Goal: Information Seeking & Learning: Learn about a topic

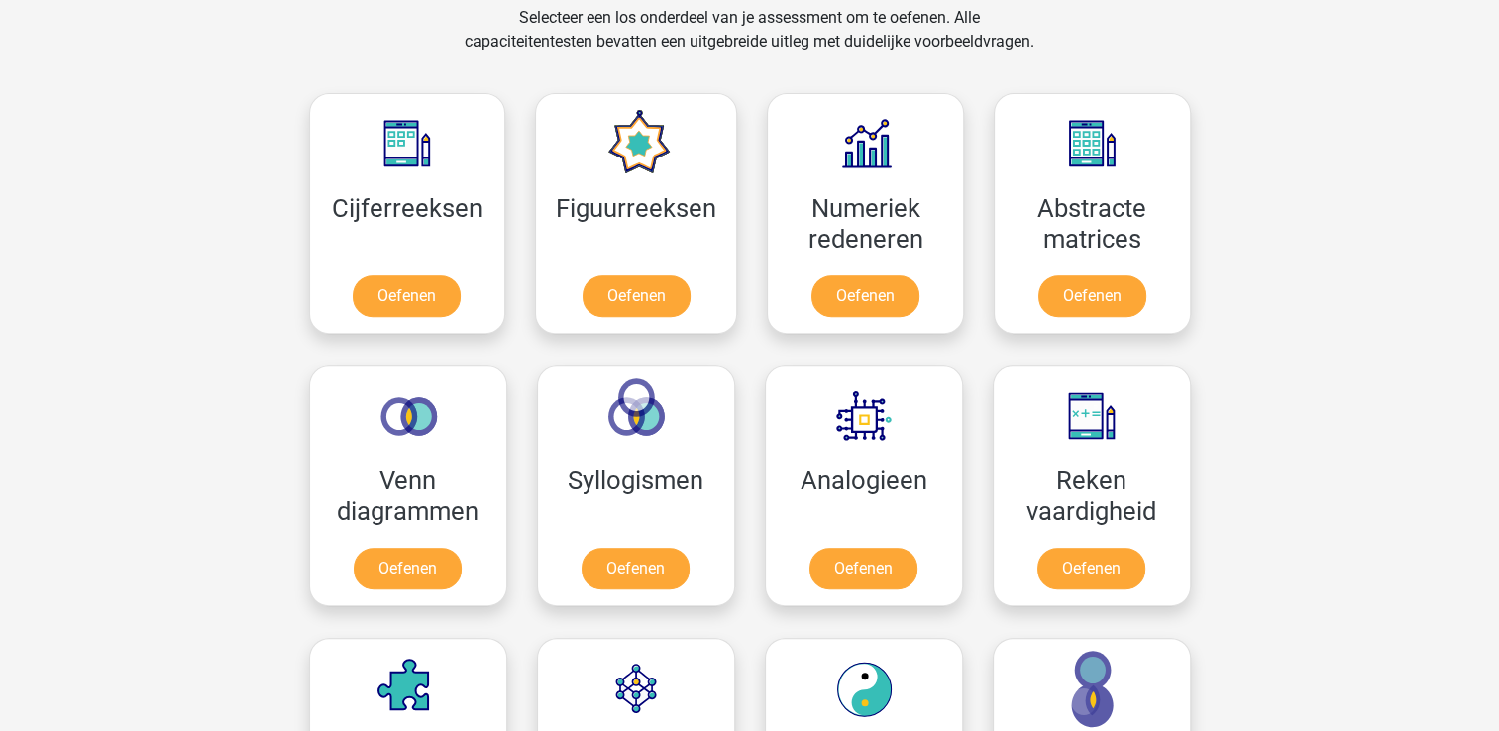
scroll to position [814, 0]
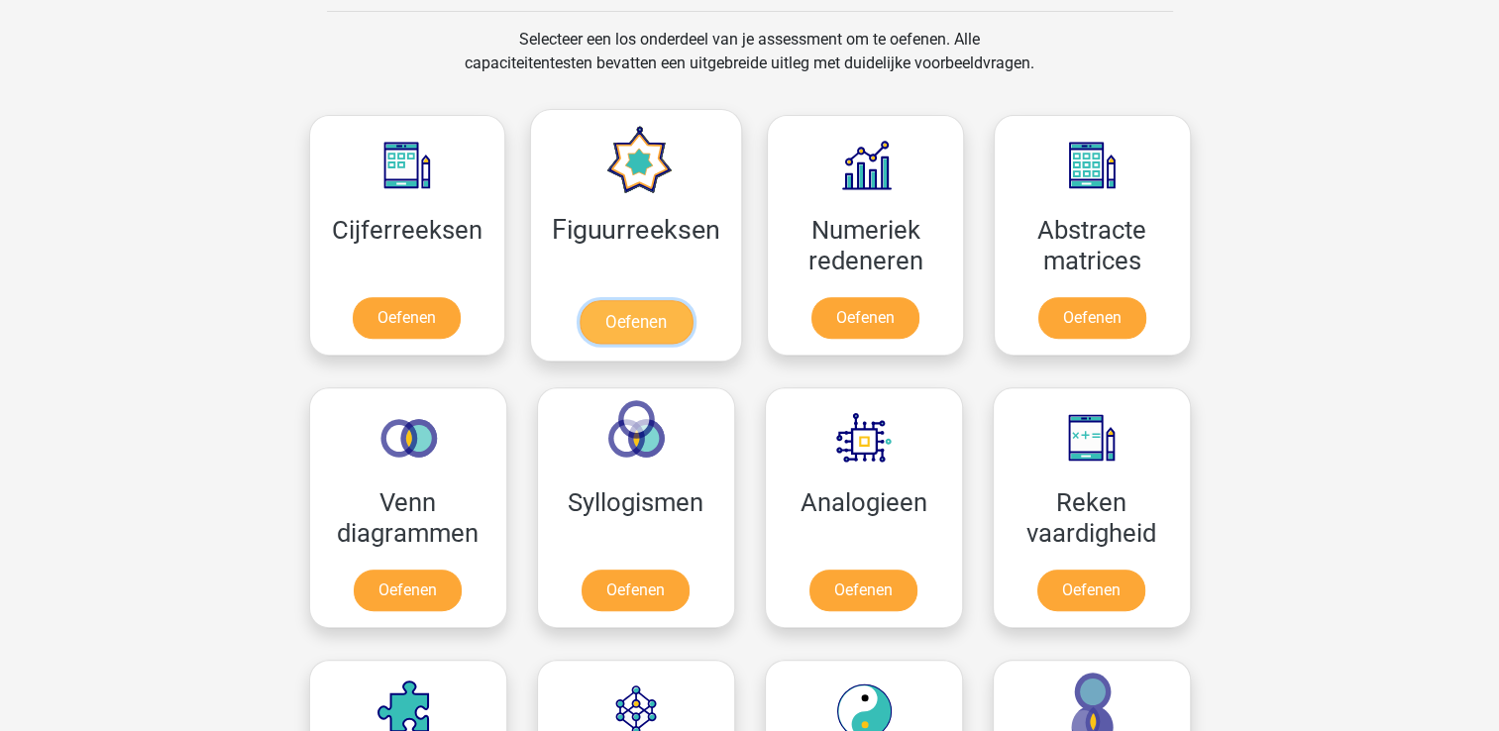
click at [612, 316] on link "Oefenen" at bounding box center [636, 322] width 113 height 44
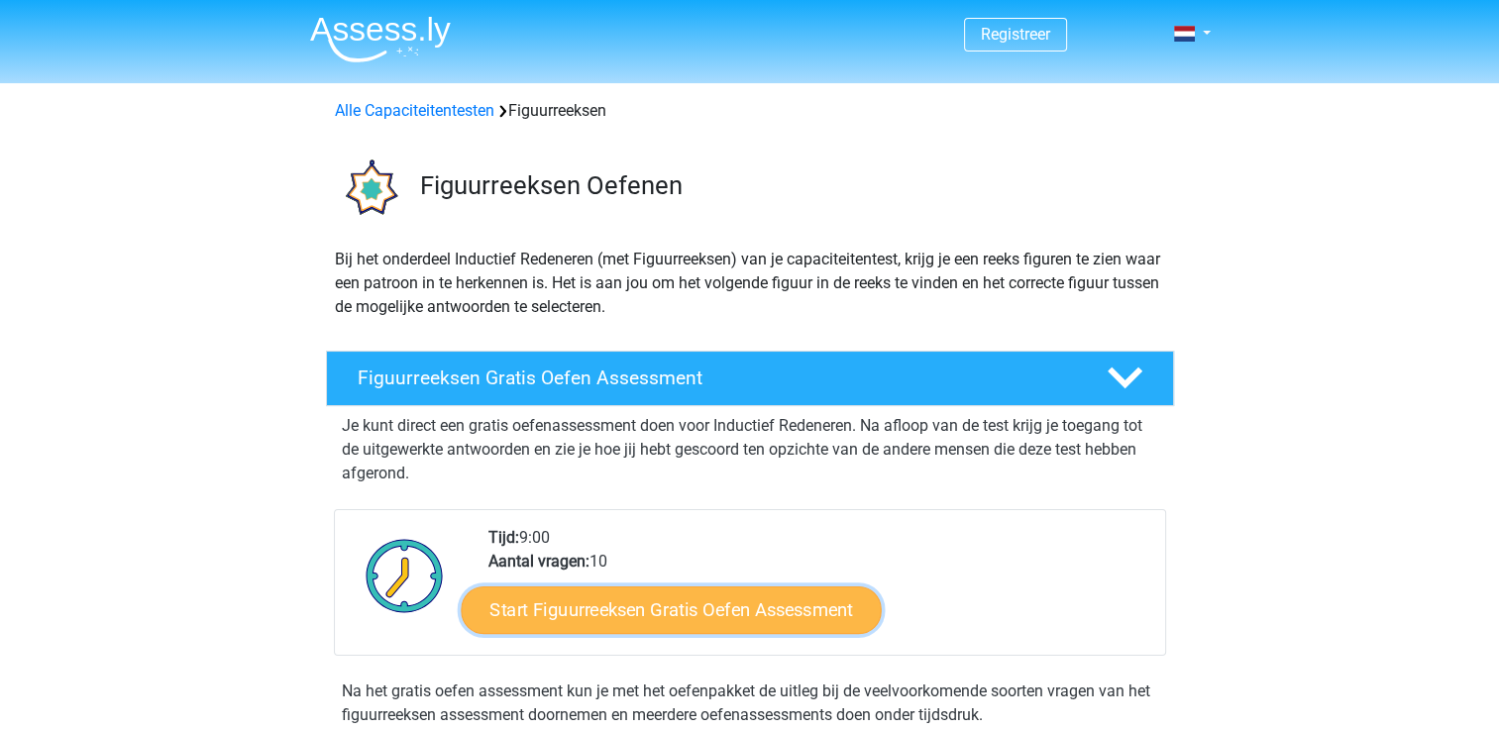
click at [713, 618] on link "Start Figuurreeksen Gratis Oefen Assessment" at bounding box center [671, 610] width 420 height 48
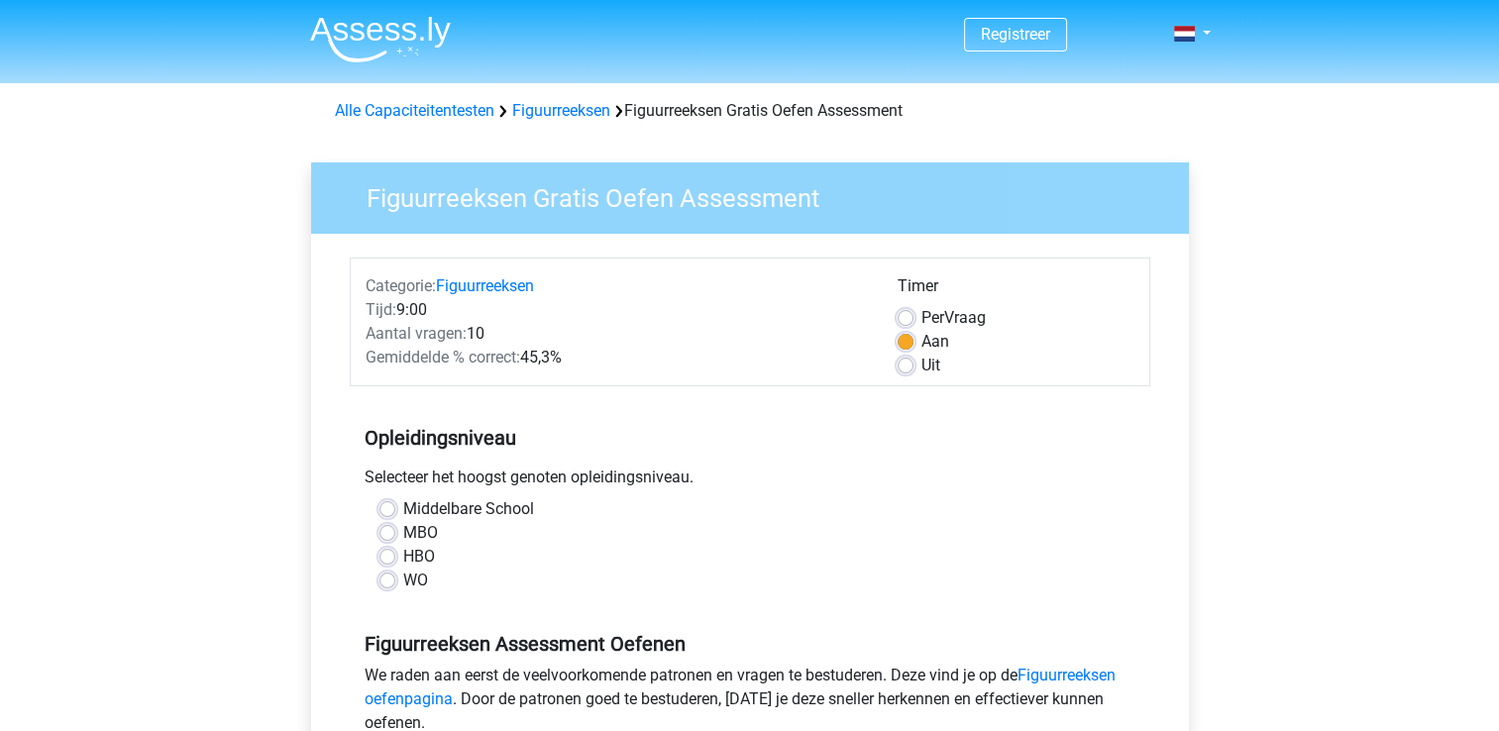
click at [403, 557] on label "HBO" at bounding box center [419, 557] width 32 height 24
click at [382, 557] on input "HBO" at bounding box center [387, 555] width 16 height 20
radio input "true"
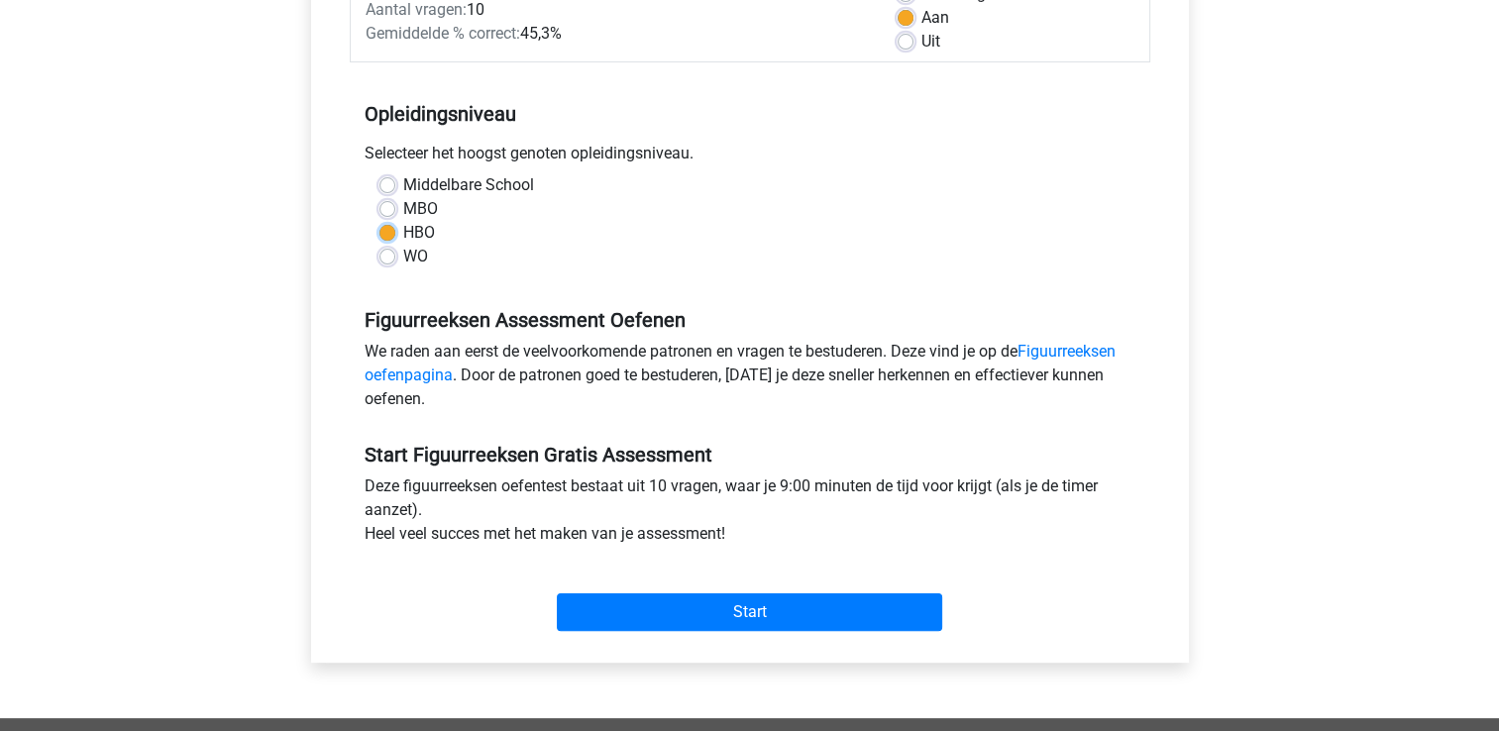
scroll to position [361, 0]
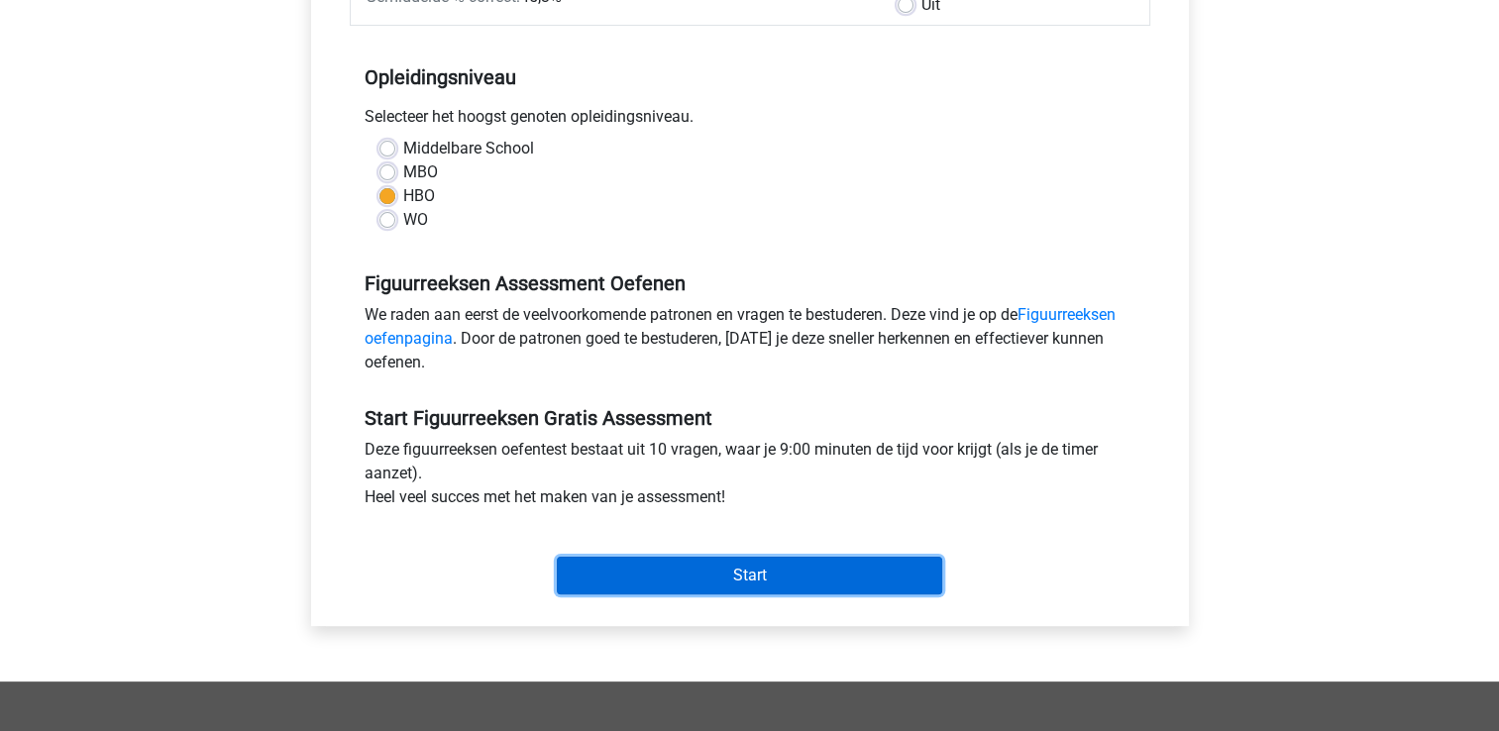
click at [733, 560] on input "Start" at bounding box center [749, 576] width 385 height 38
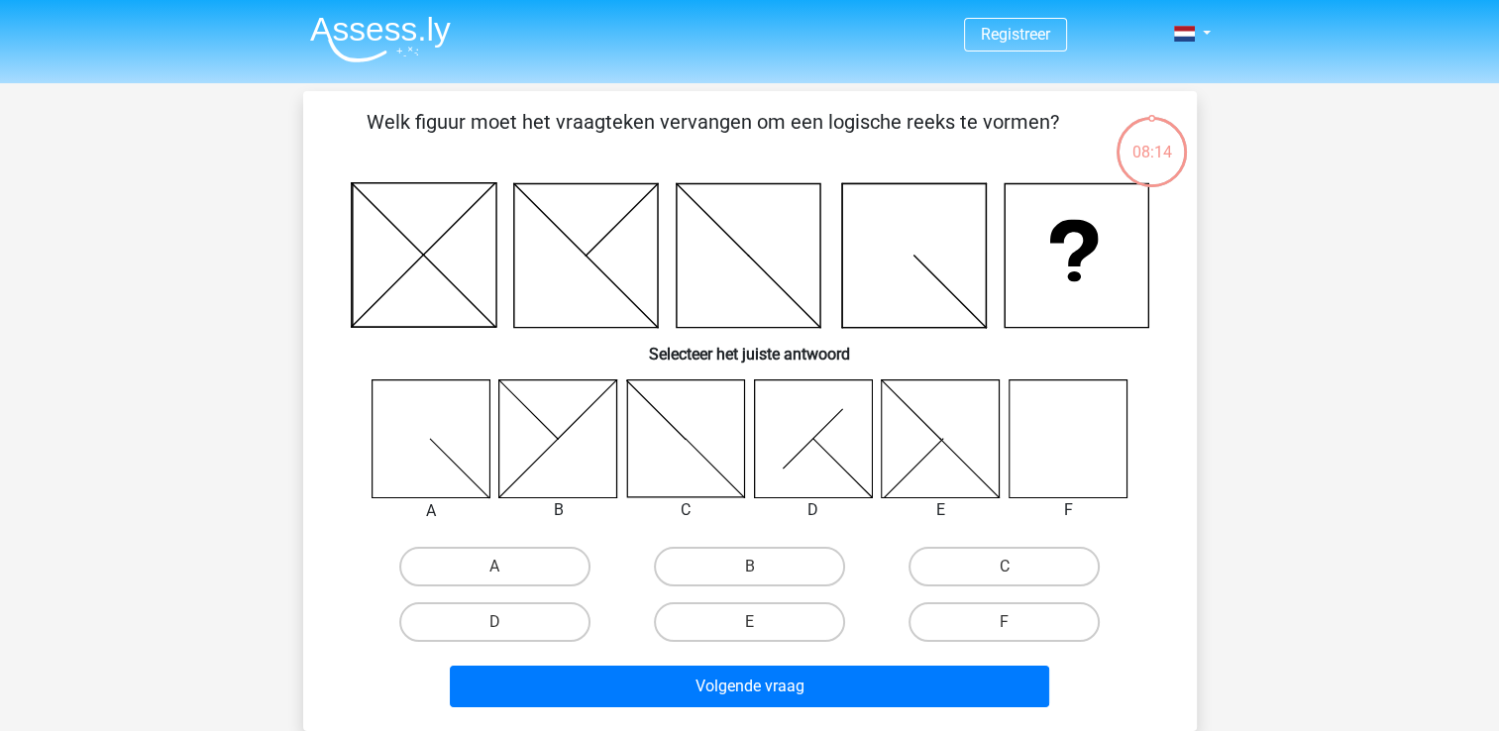
click at [918, 426] on icon at bounding box center [941, 438] width 118 height 118
click at [732, 612] on label "E" at bounding box center [749, 622] width 191 height 40
click at [749, 622] on input "E" at bounding box center [755, 628] width 13 height 13
radio input "true"
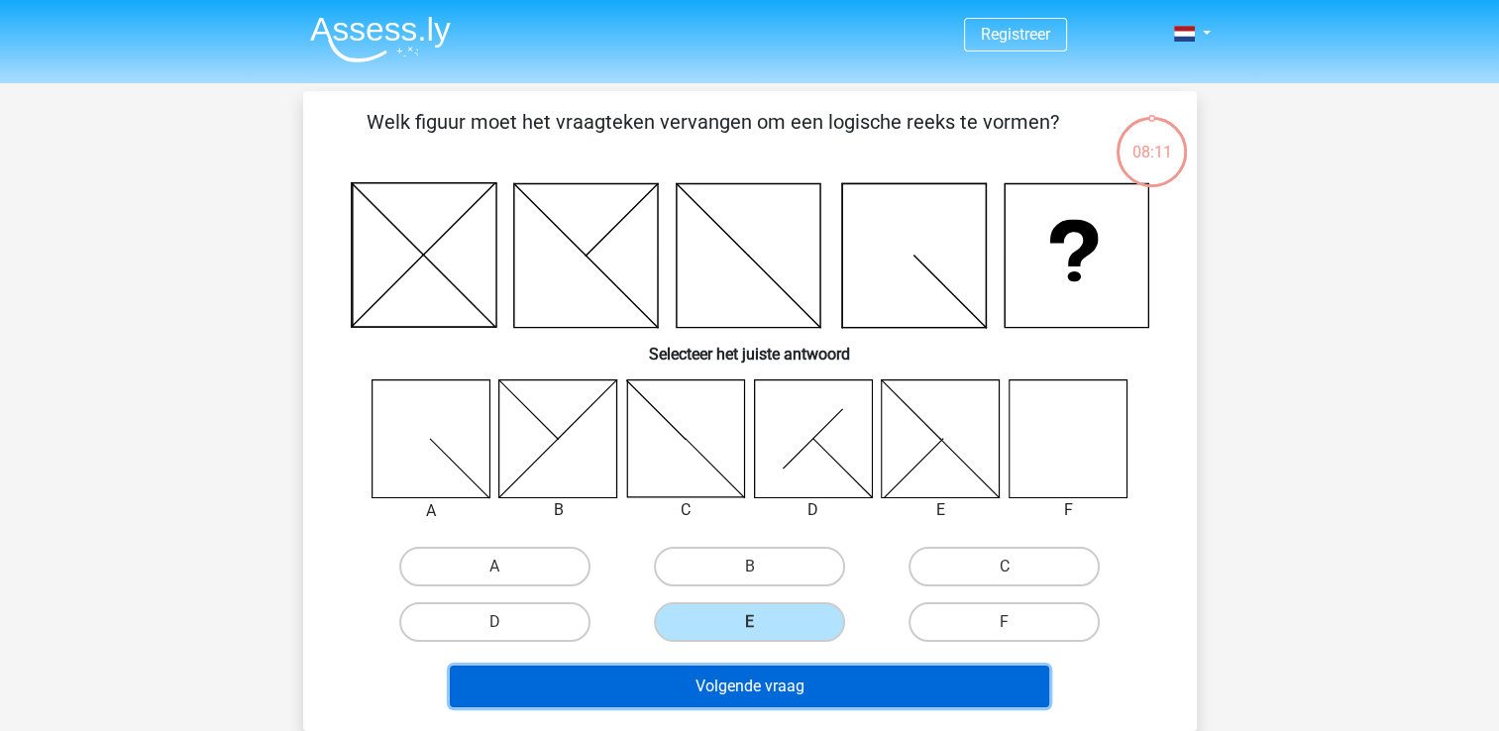
click at [744, 680] on button "Volgende vraag" at bounding box center [749, 687] width 599 height 42
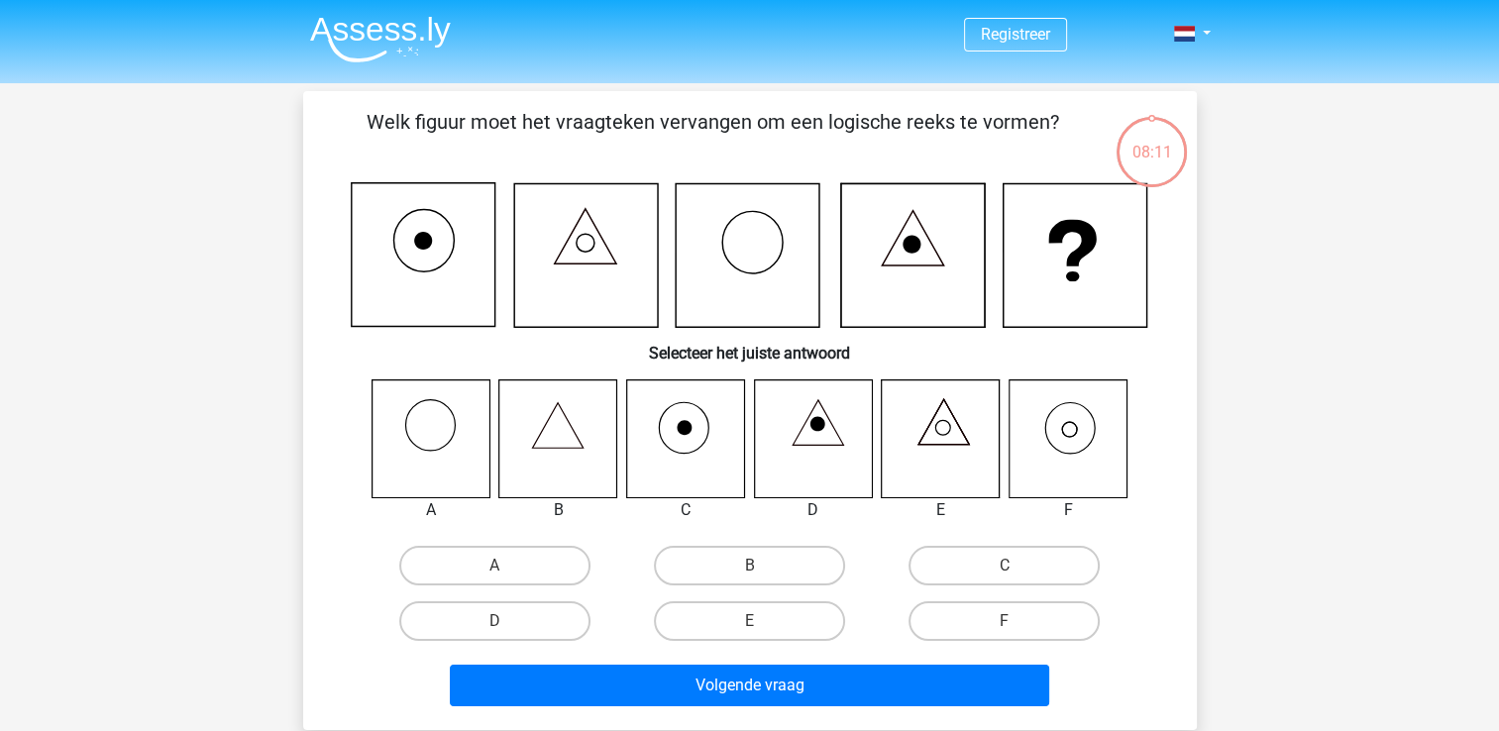
scroll to position [91, 0]
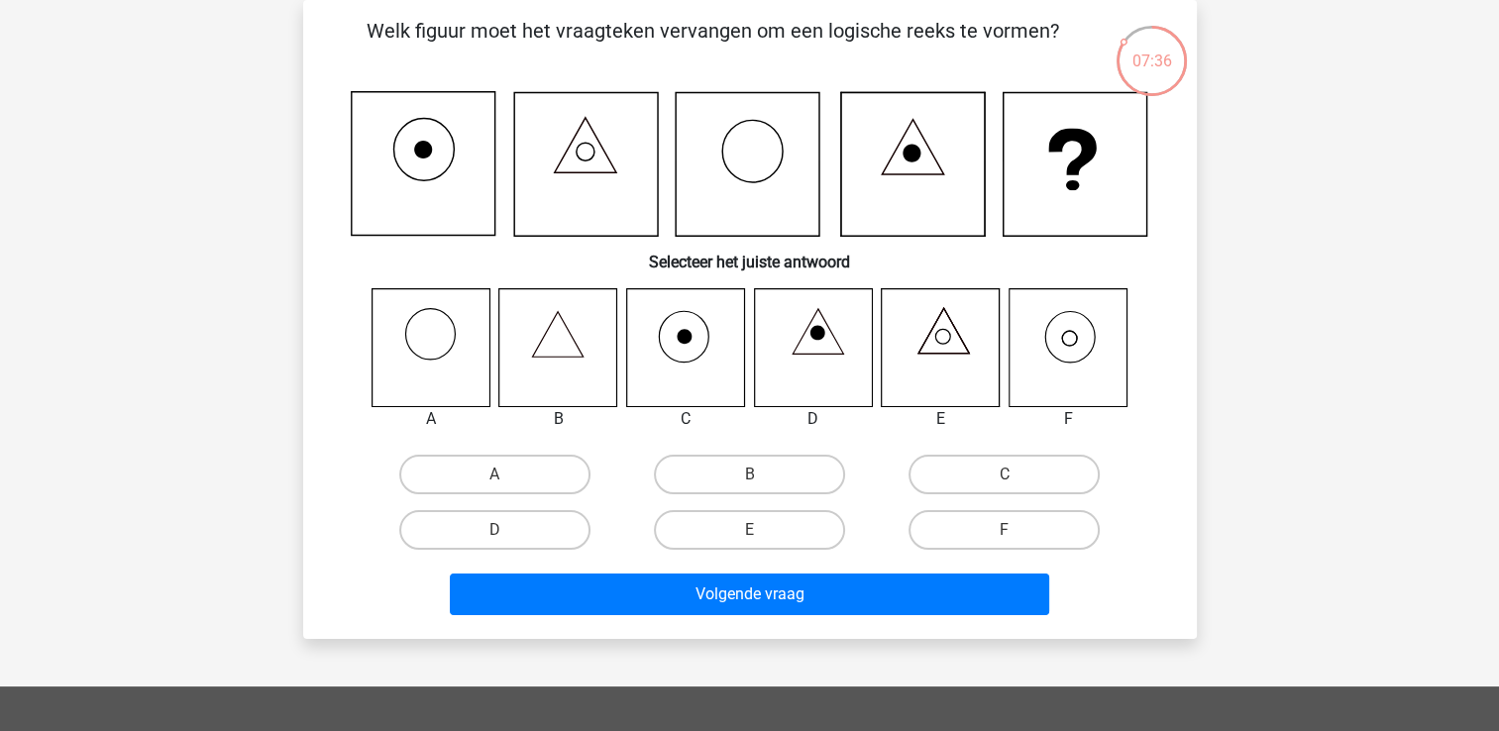
click at [1065, 339] on icon at bounding box center [1068, 347] width 118 height 118
click at [995, 523] on label "F" at bounding box center [1004, 530] width 191 height 40
click at [1005, 530] on input "F" at bounding box center [1011, 536] width 13 height 13
radio input "true"
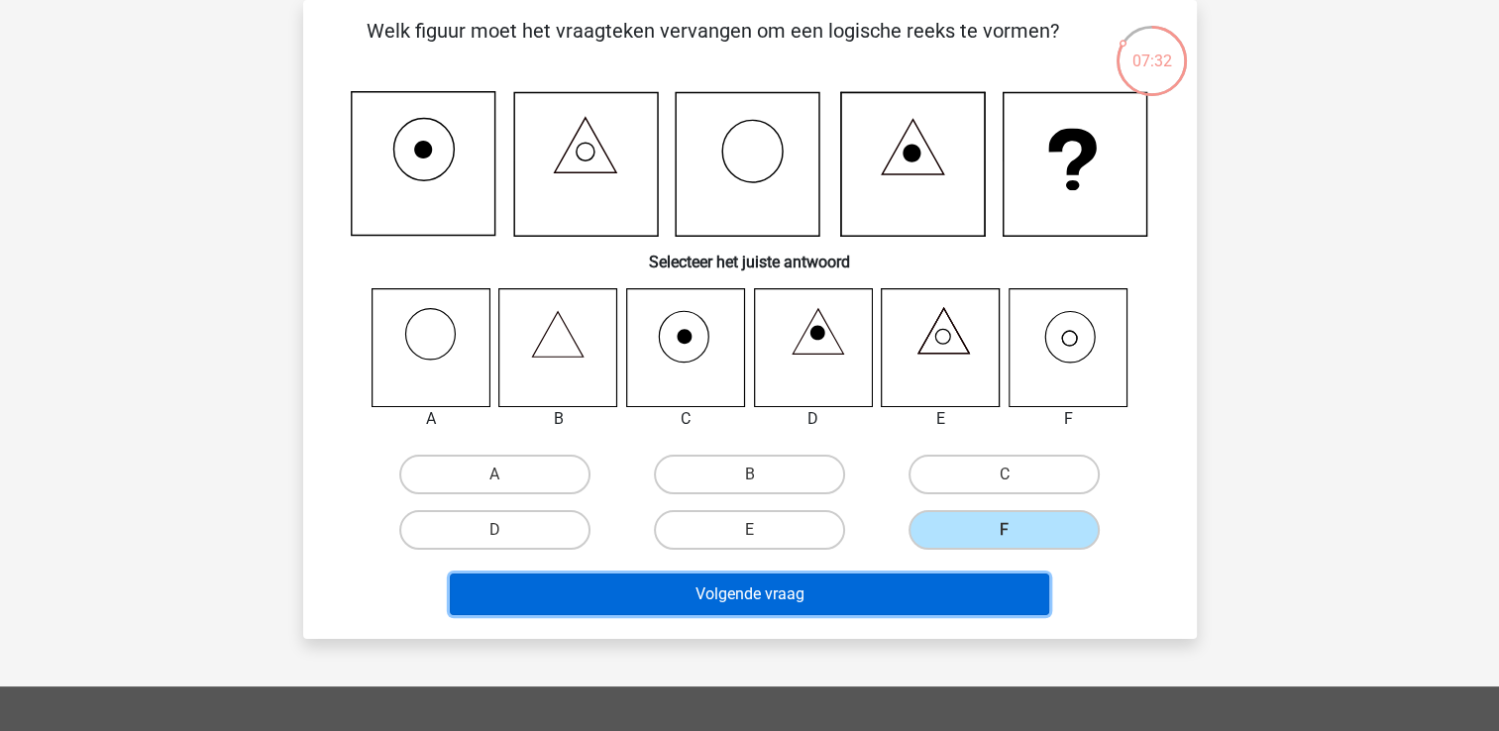
click at [820, 598] on button "Volgende vraag" at bounding box center [749, 595] width 599 height 42
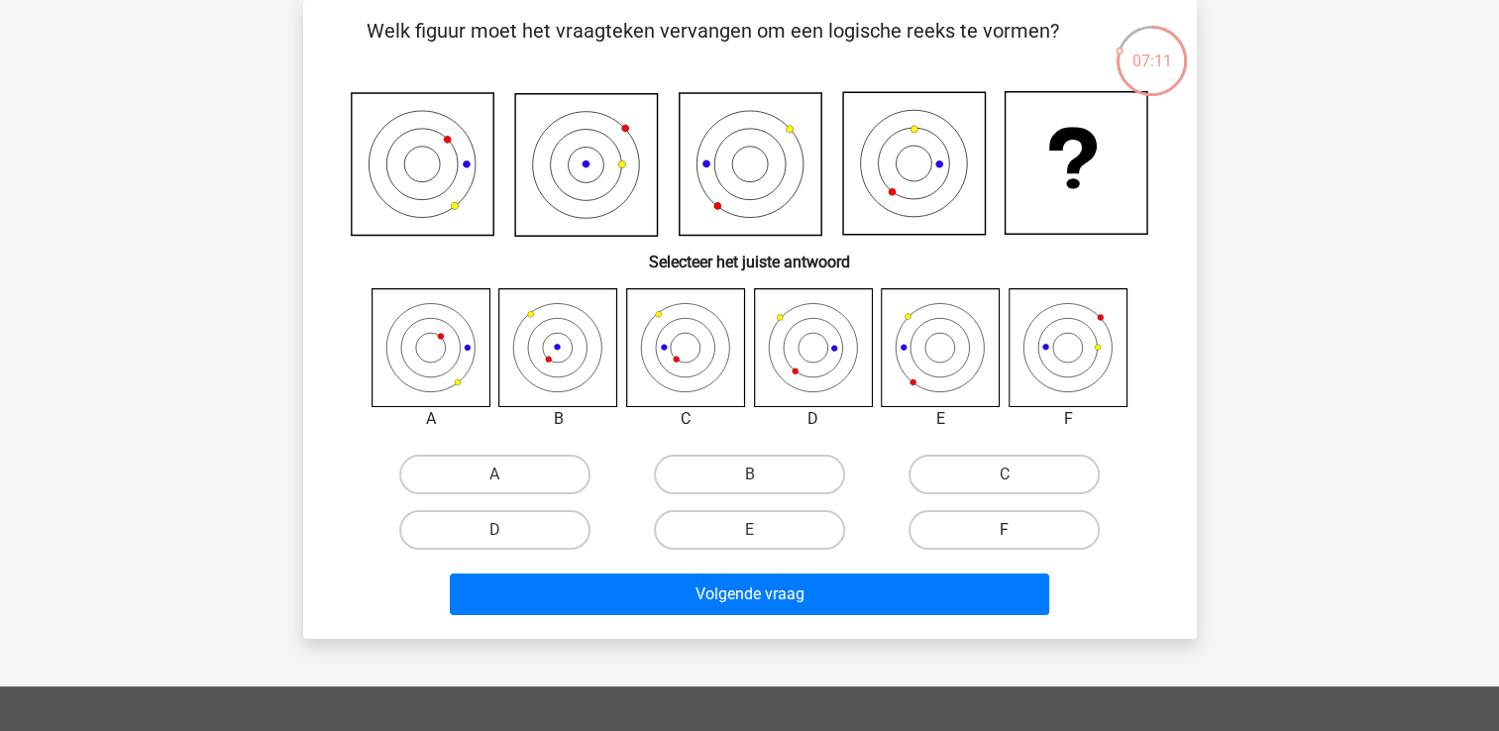
click at [993, 518] on label "F" at bounding box center [1004, 530] width 191 height 40
click at [1005, 530] on input "F" at bounding box center [1011, 536] width 13 height 13
radio input "true"
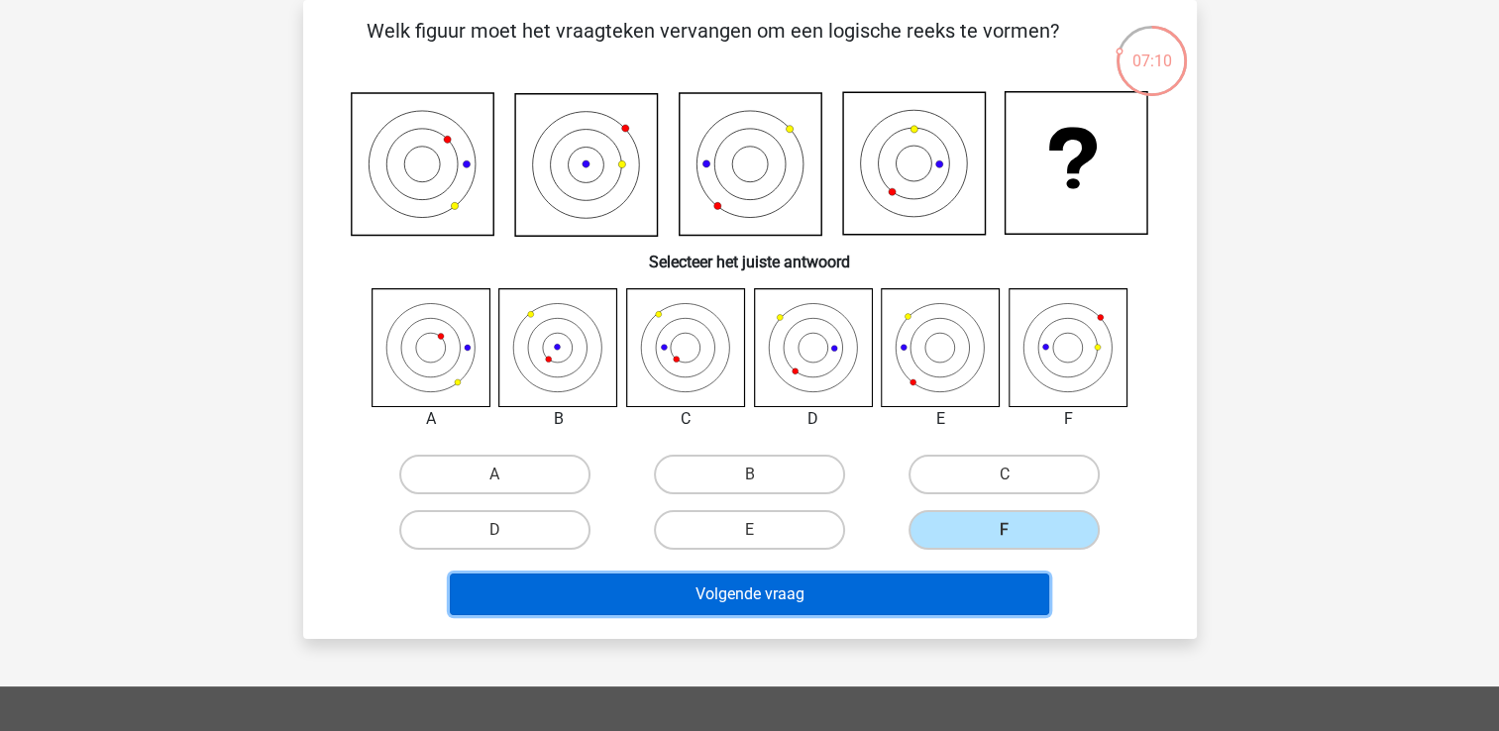
click at [857, 596] on button "Volgende vraag" at bounding box center [749, 595] width 599 height 42
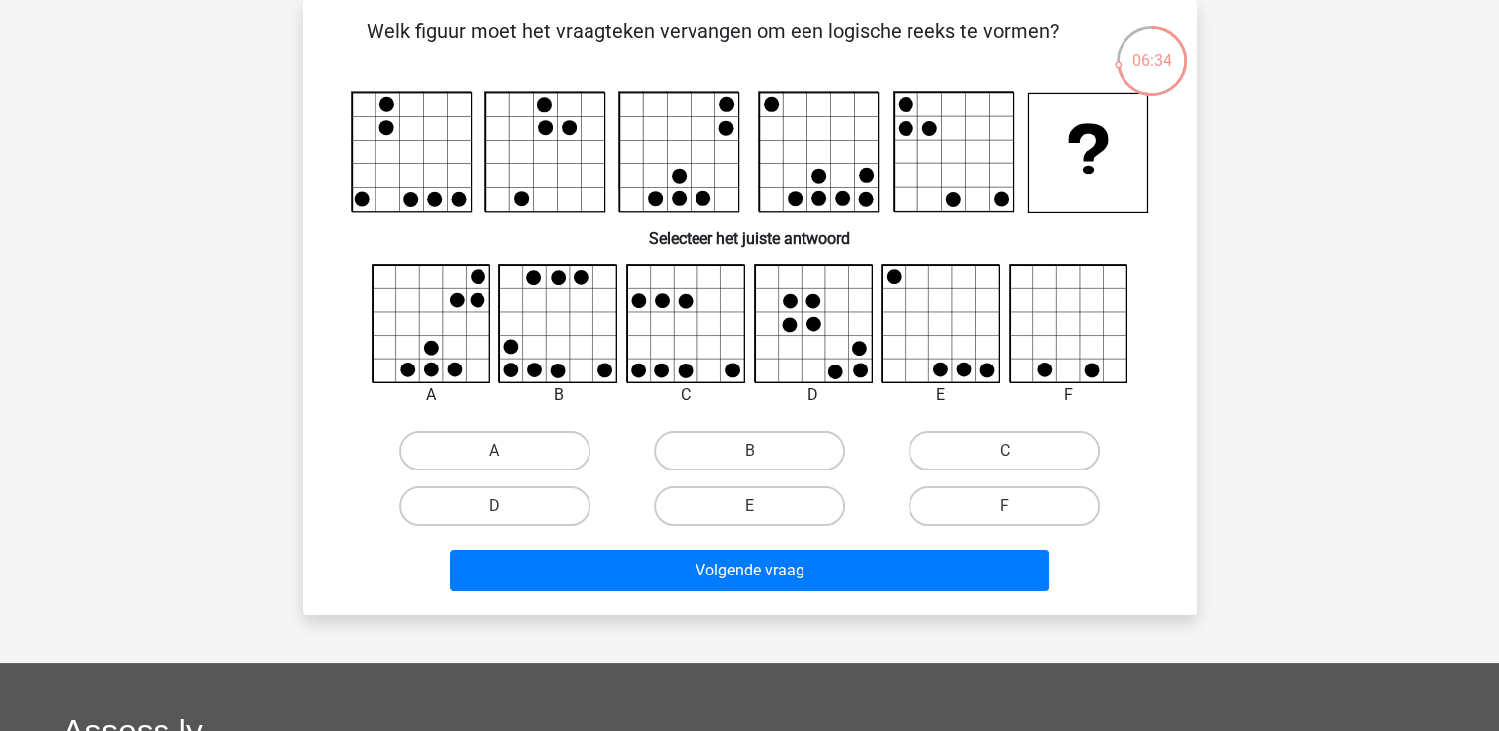
click at [563, 274] on icon at bounding box center [559, 277] width 15 height 15
click at [707, 433] on label "B" at bounding box center [749, 451] width 191 height 40
click at [749, 451] on input "B" at bounding box center [755, 457] width 13 height 13
radio input "true"
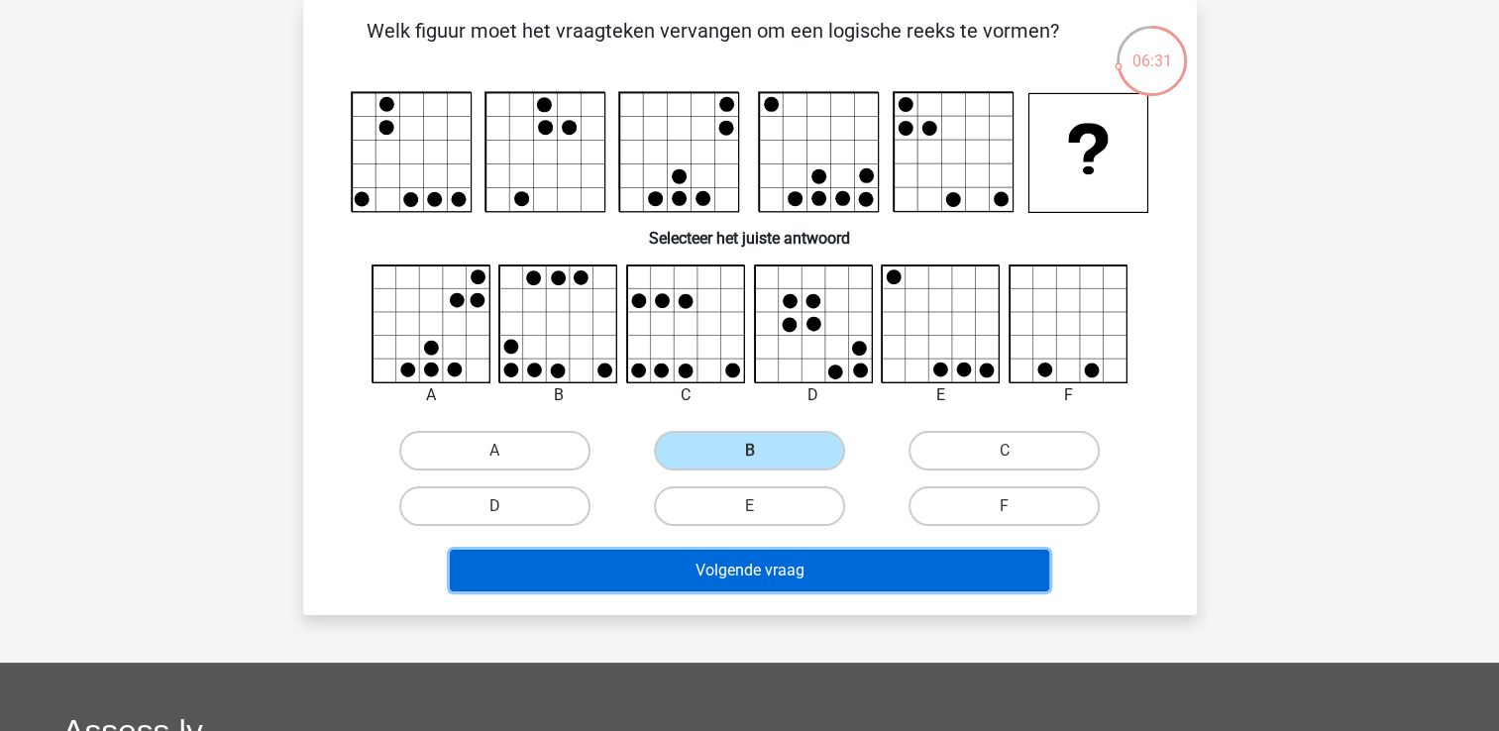
click at [755, 574] on button "Volgende vraag" at bounding box center [749, 571] width 599 height 42
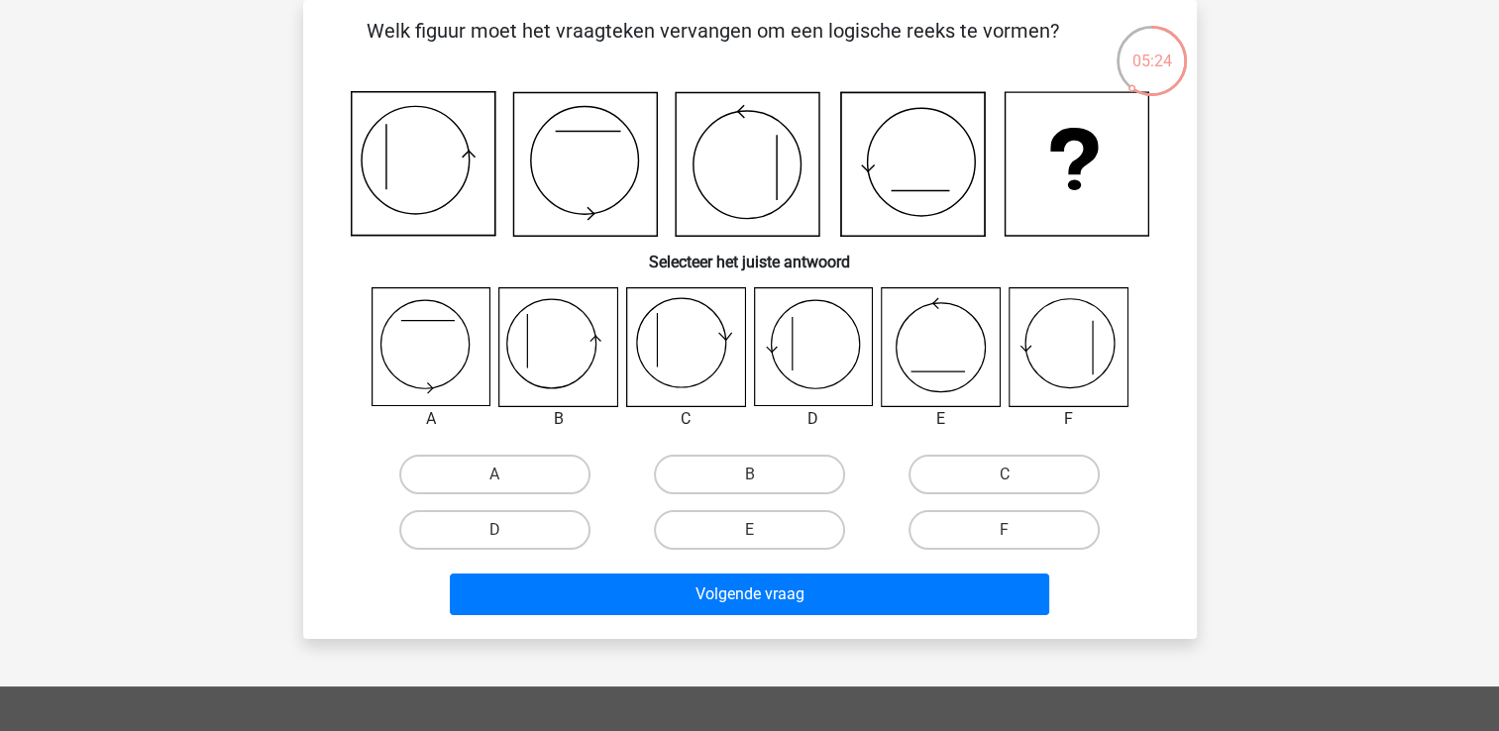
click at [527, 361] on icon at bounding box center [527, 341] width 0 height 53
click at [673, 455] on label "B" at bounding box center [749, 475] width 191 height 40
click at [749, 475] on input "B" at bounding box center [755, 481] width 13 height 13
radio input "true"
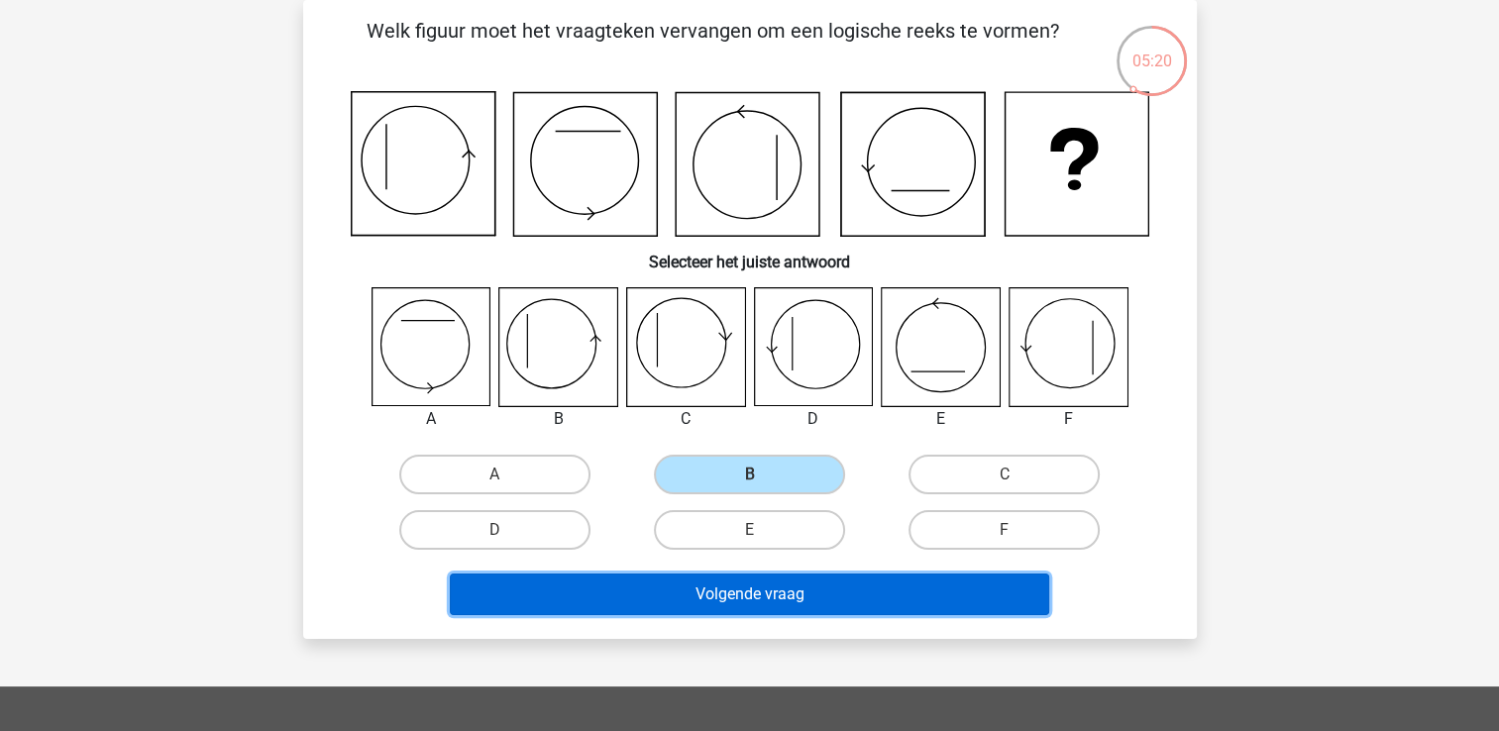
click at [723, 586] on button "Volgende vraag" at bounding box center [749, 595] width 599 height 42
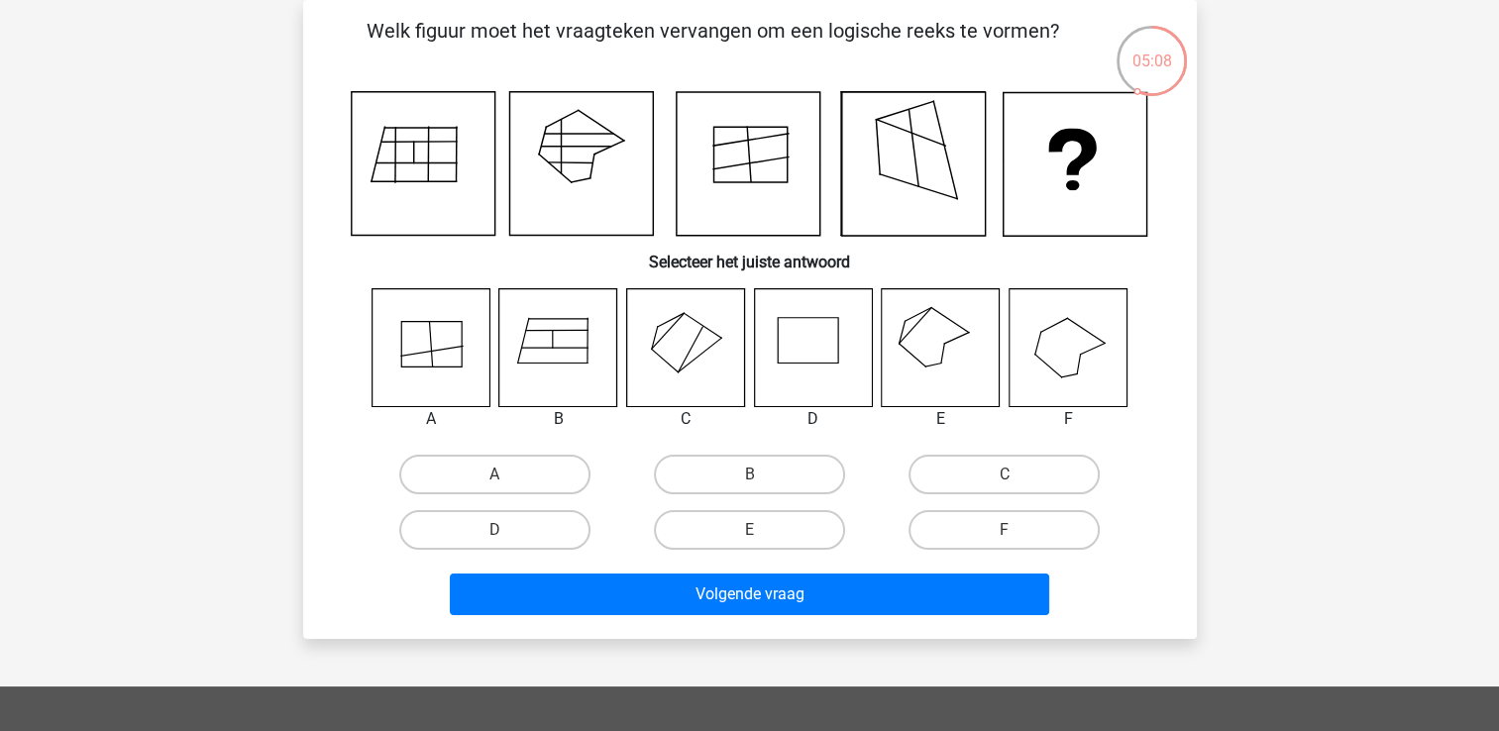
click at [1049, 344] on icon at bounding box center [1068, 347] width 118 height 118
click at [977, 529] on label "F" at bounding box center [1004, 530] width 191 height 40
click at [1005, 530] on input "F" at bounding box center [1011, 536] width 13 height 13
radio input "true"
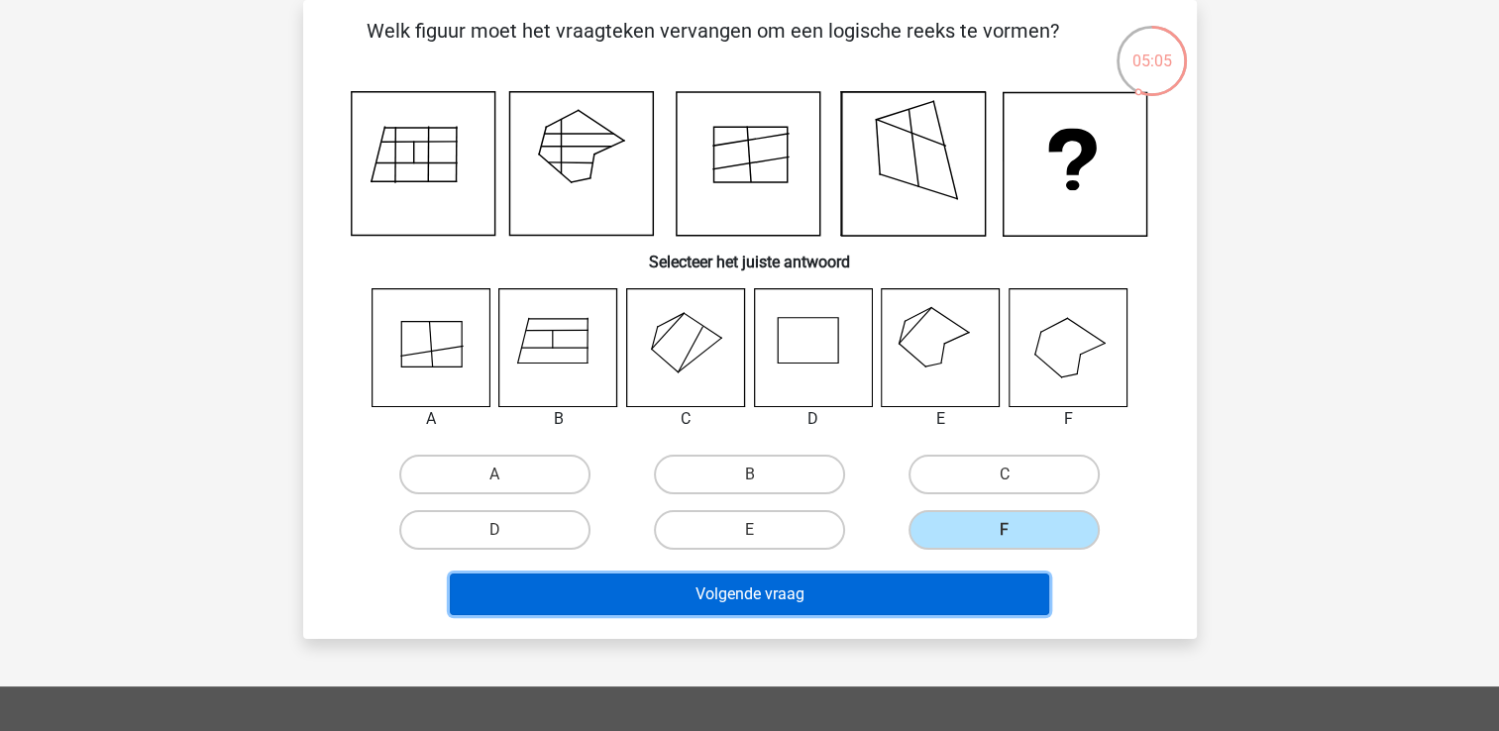
click at [872, 574] on button "Volgende vraag" at bounding box center [749, 595] width 599 height 42
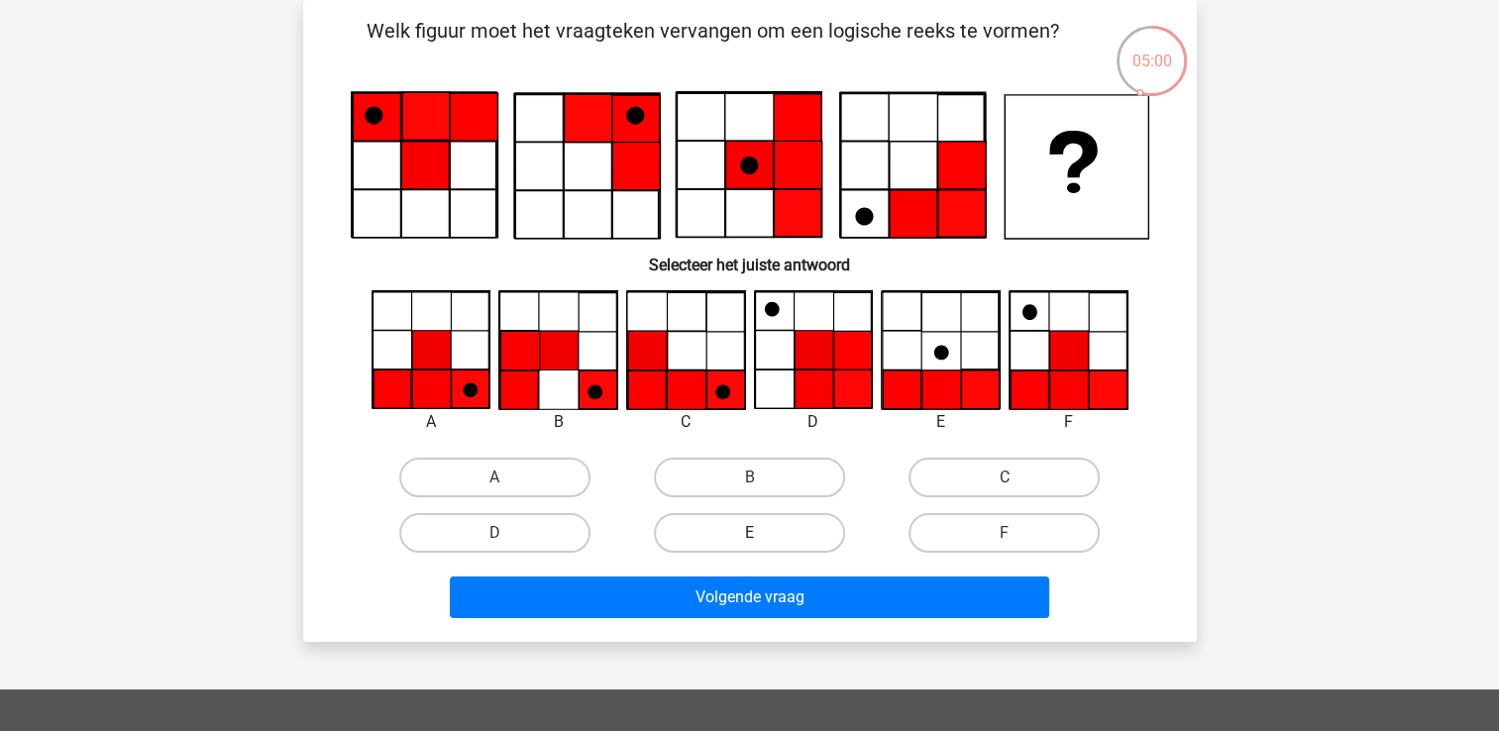
click at [777, 533] on label "E" at bounding box center [749, 533] width 191 height 40
click at [762, 533] on input "E" at bounding box center [755, 539] width 13 height 13
radio input "true"
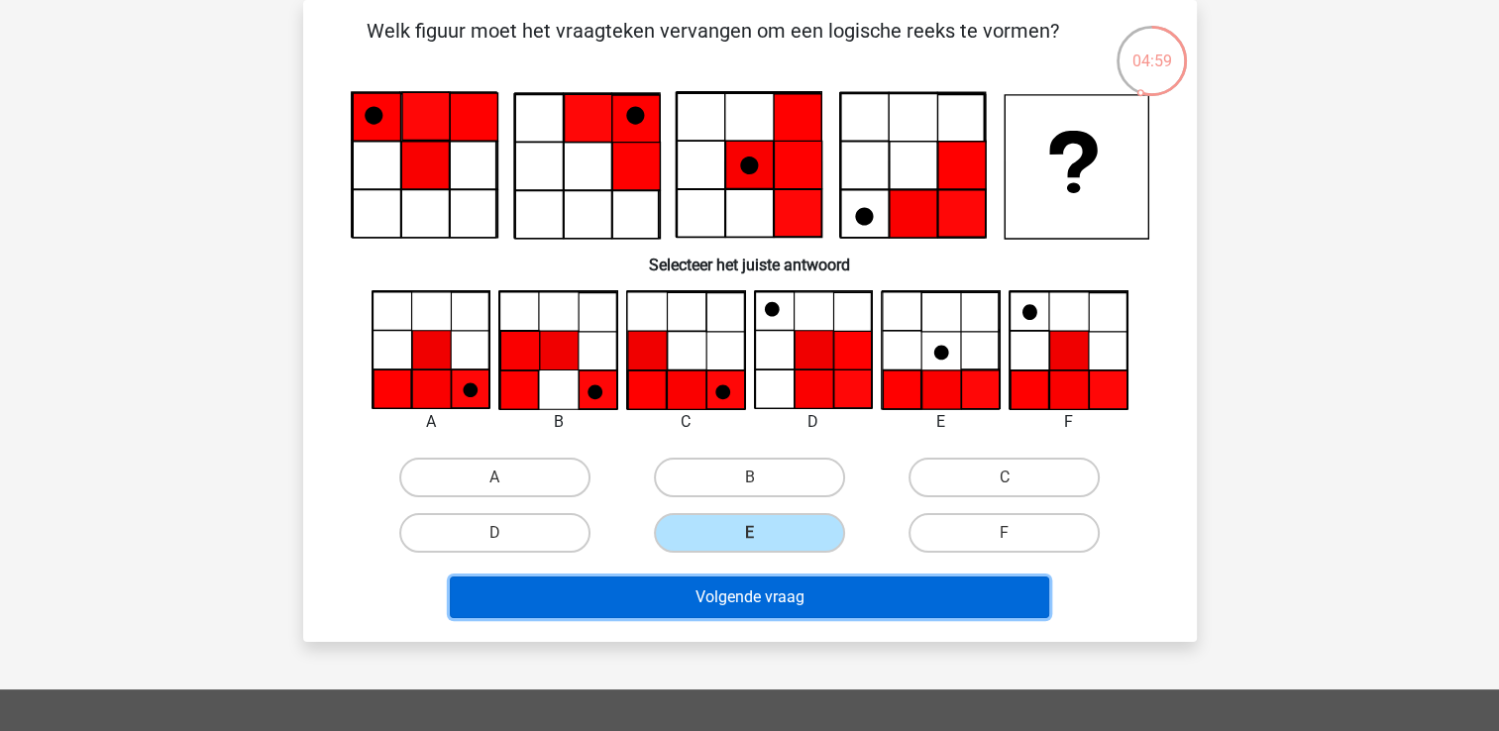
click at [768, 589] on button "Volgende vraag" at bounding box center [749, 598] width 599 height 42
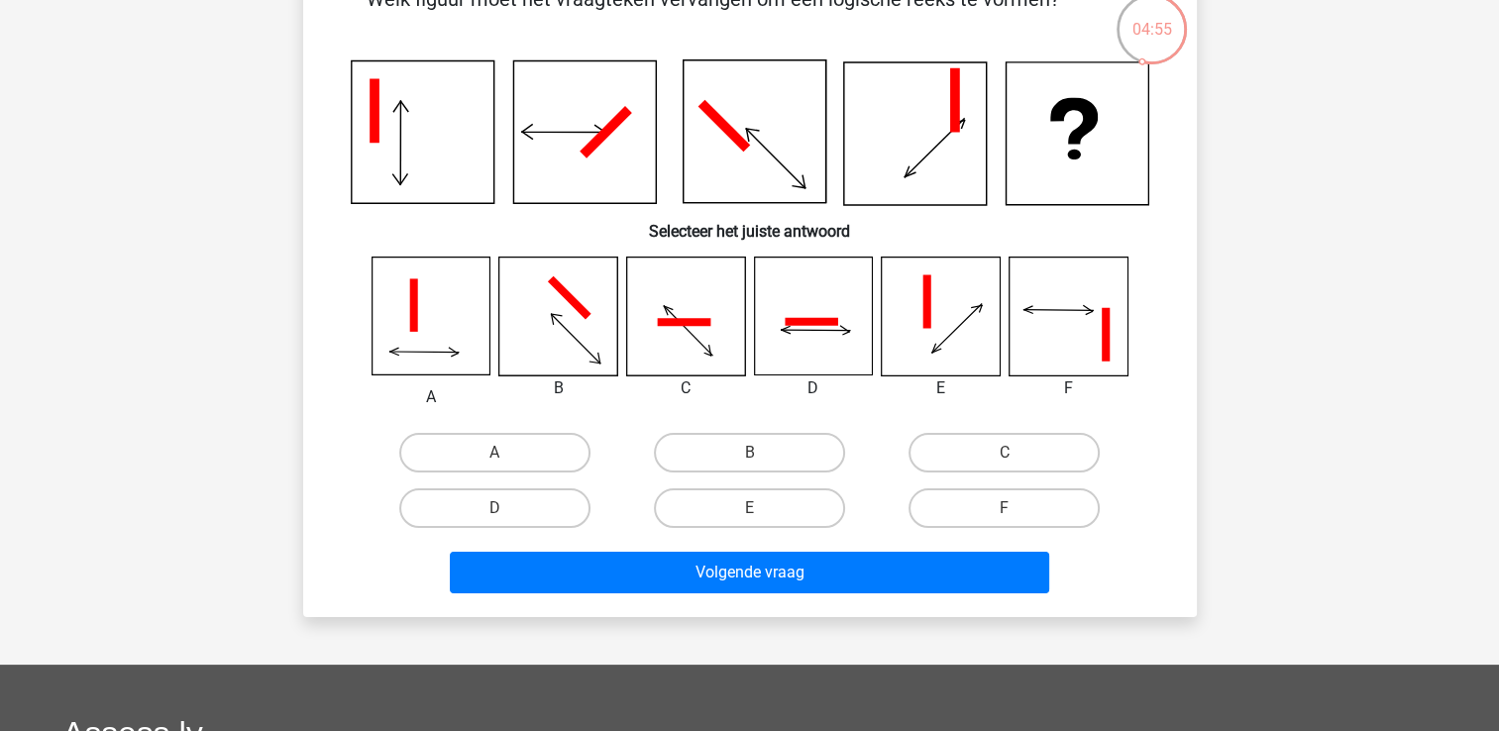
scroll to position [78, 0]
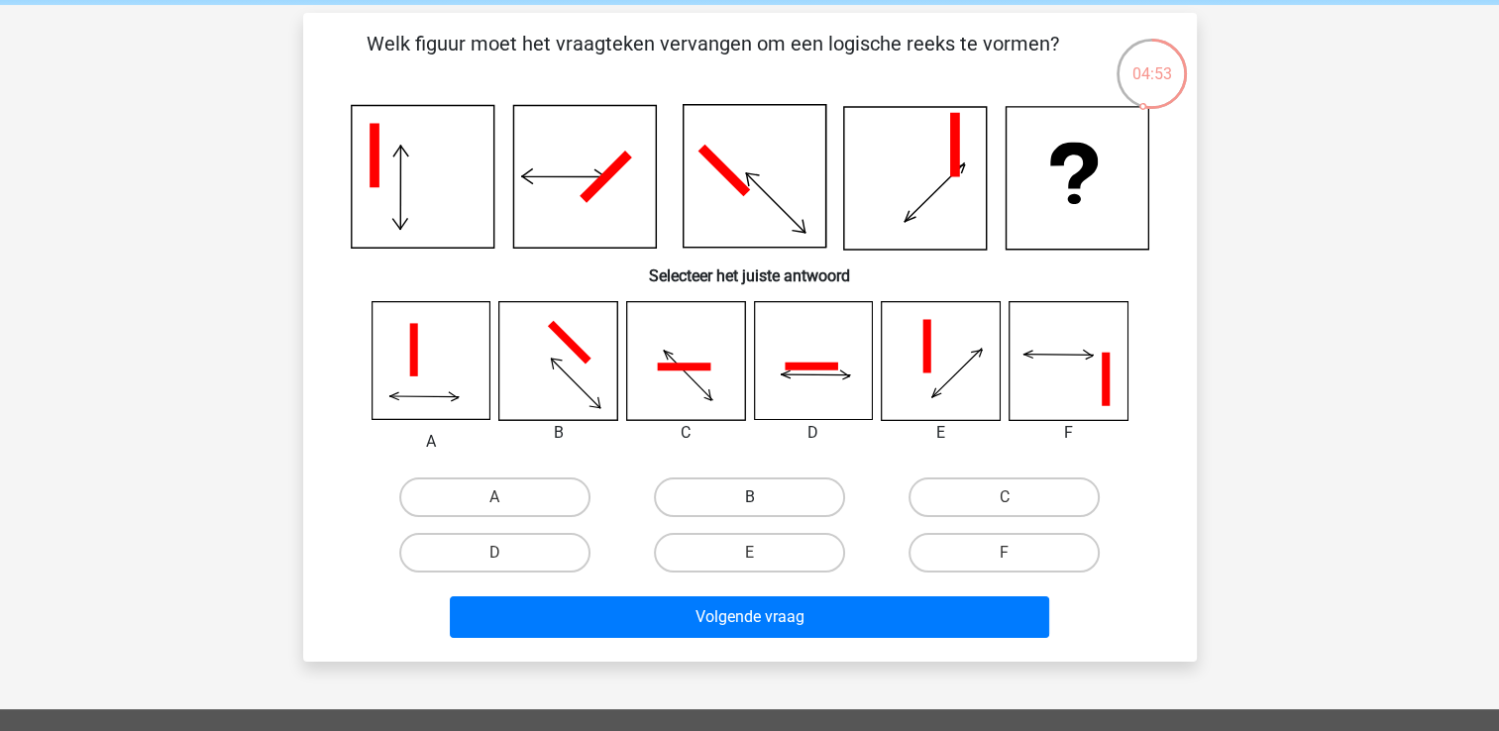
click at [778, 480] on label "B" at bounding box center [749, 498] width 191 height 40
click at [762, 497] on input "B" at bounding box center [755, 503] width 13 height 13
radio input "true"
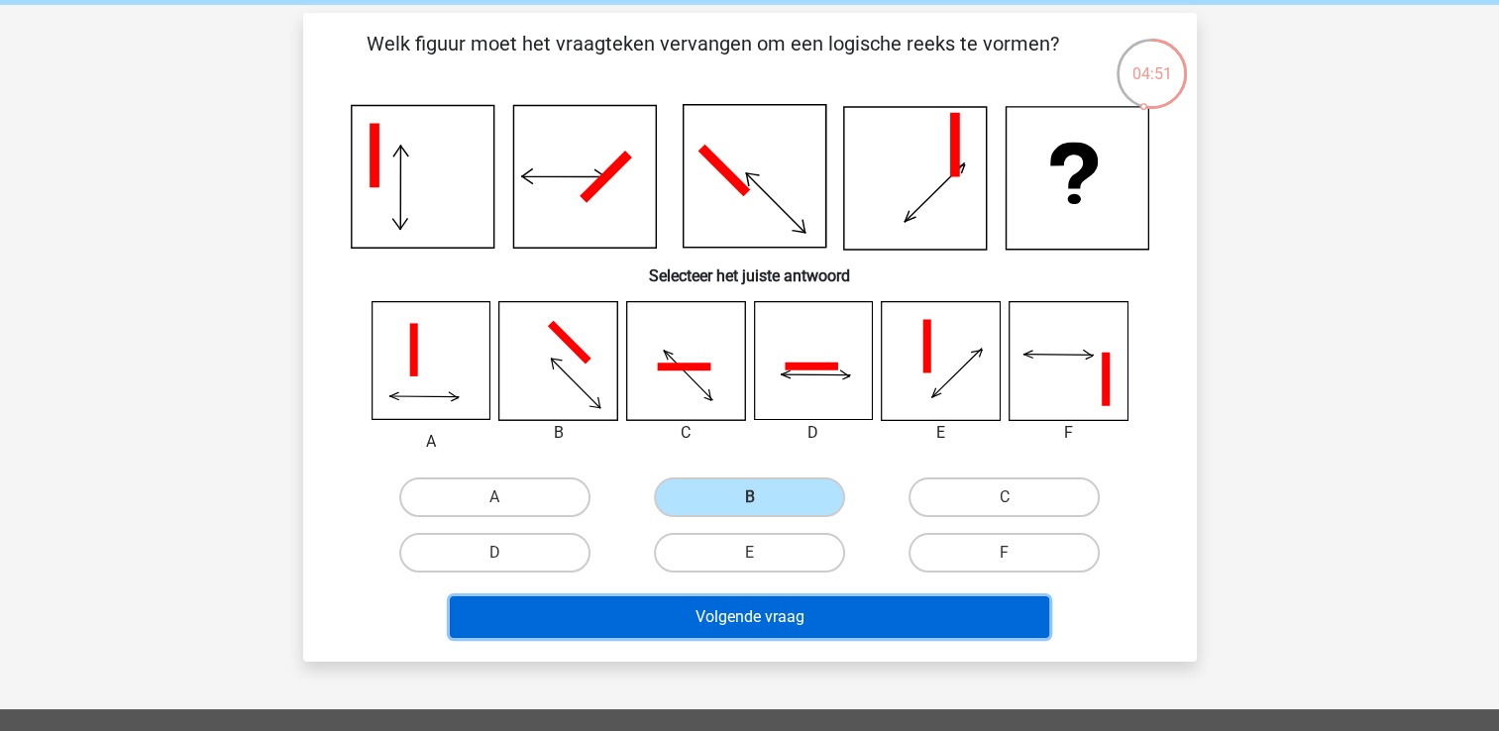
click at [793, 603] on button "Volgende vraag" at bounding box center [749, 617] width 599 height 42
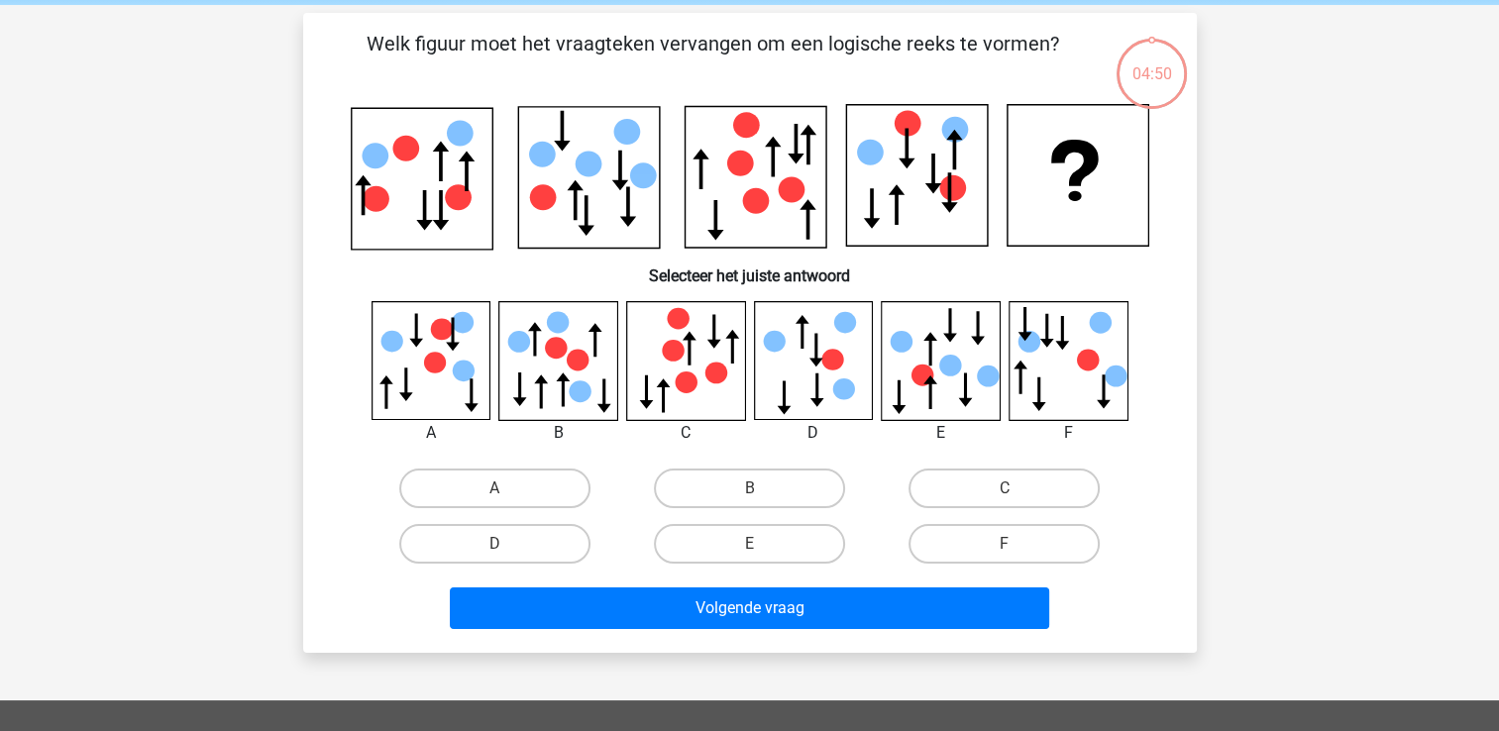
scroll to position [91, 0]
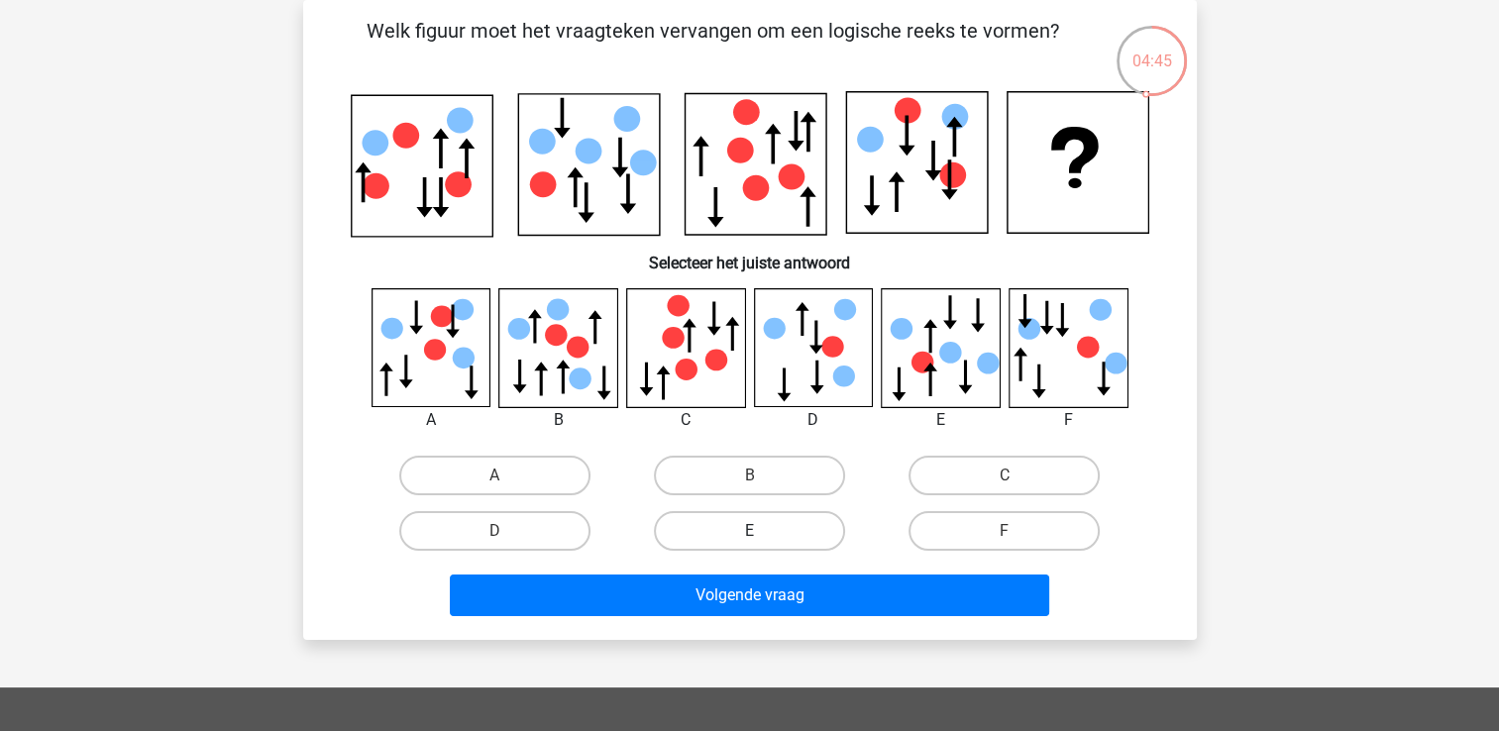
click at [785, 534] on label "E" at bounding box center [749, 531] width 191 height 40
click at [762, 534] on input "E" at bounding box center [755, 537] width 13 height 13
radio input "true"
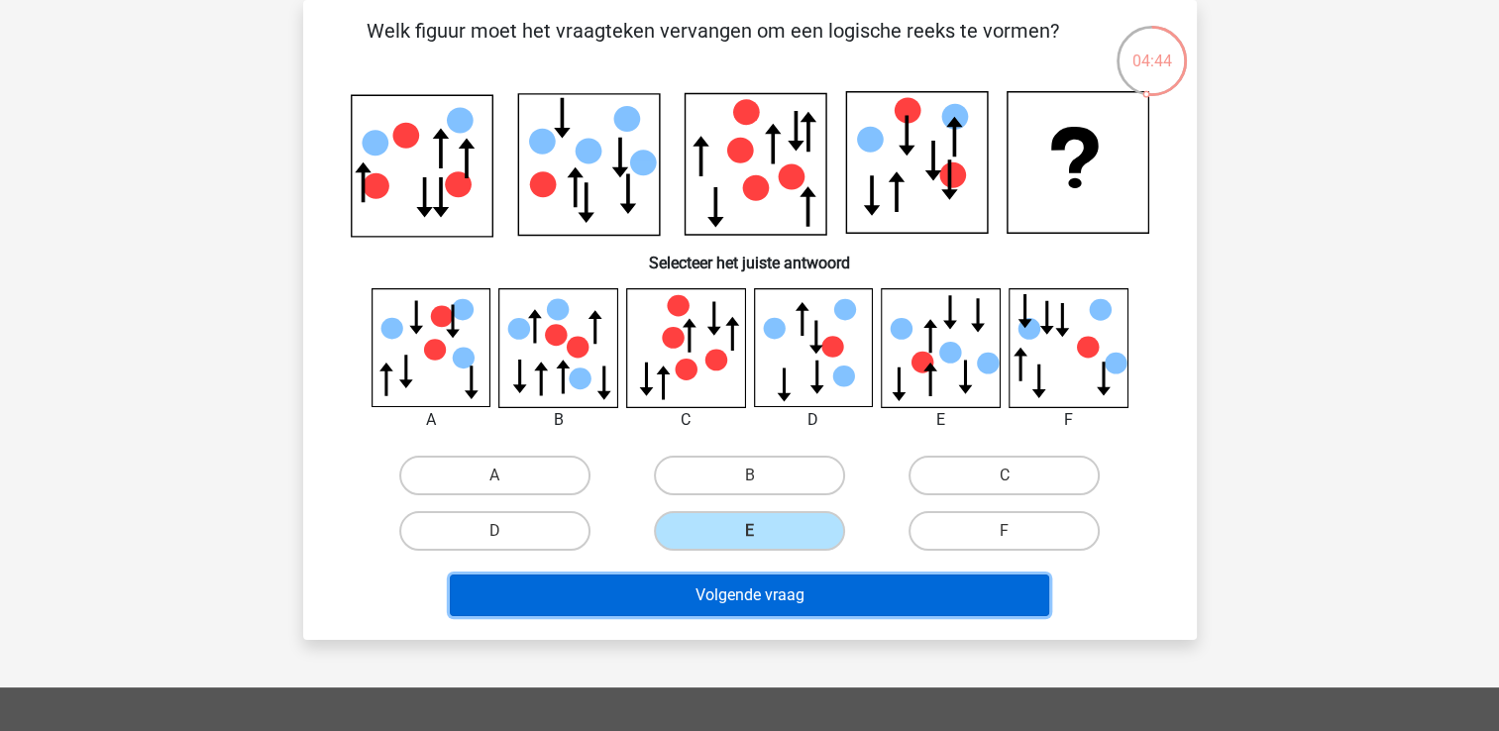
click at [777, 590] on button "Volgende vraag" at bounding box center [749, 596] width 599 height 42
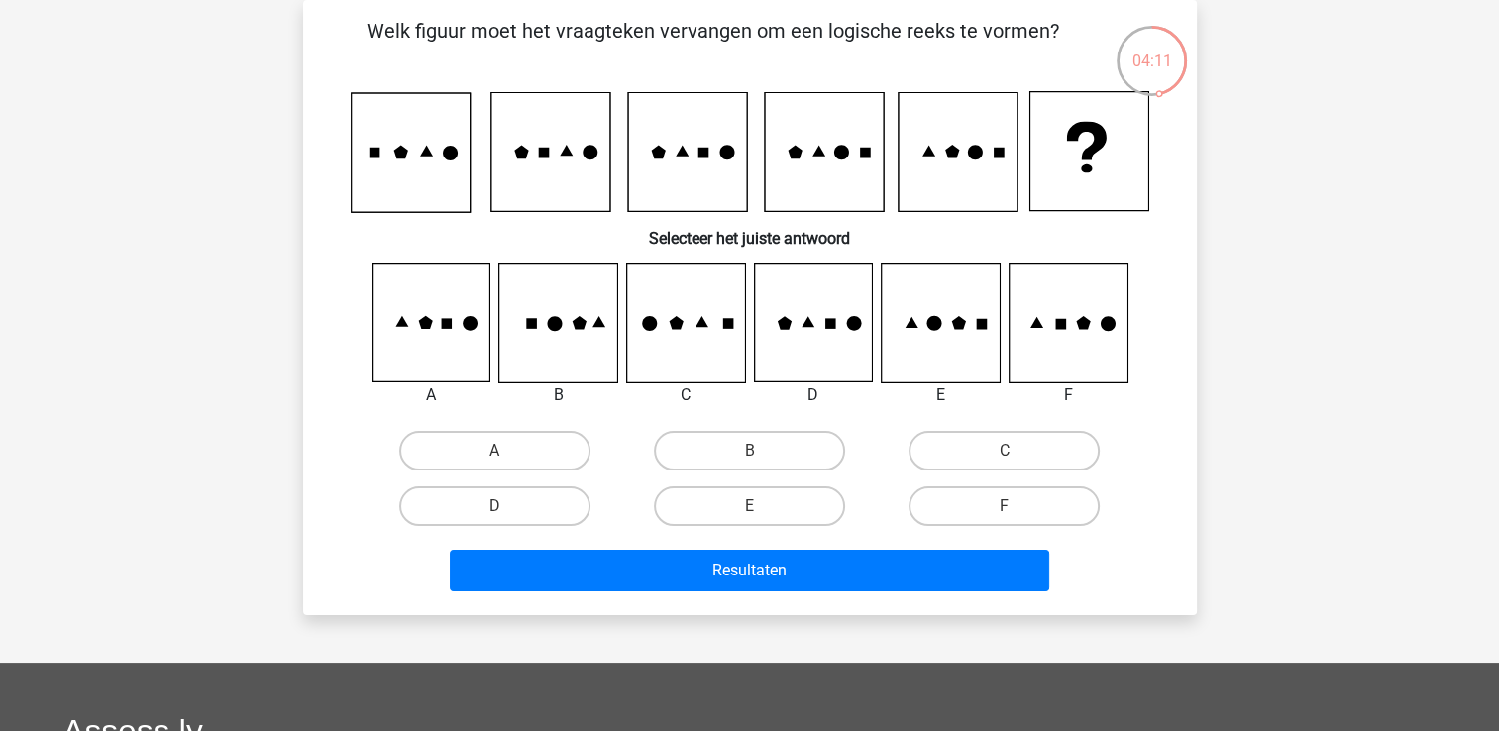
click at [563, 324] on icon at bounding box center [558, 324] width 118 height 118
click at [691, 457] on label "B" at bounding box center [749, 451] width 191 height 40
click at [749, 457] on input "B" at bounding box center [755, 457] width 13 height 13
radio input "true"
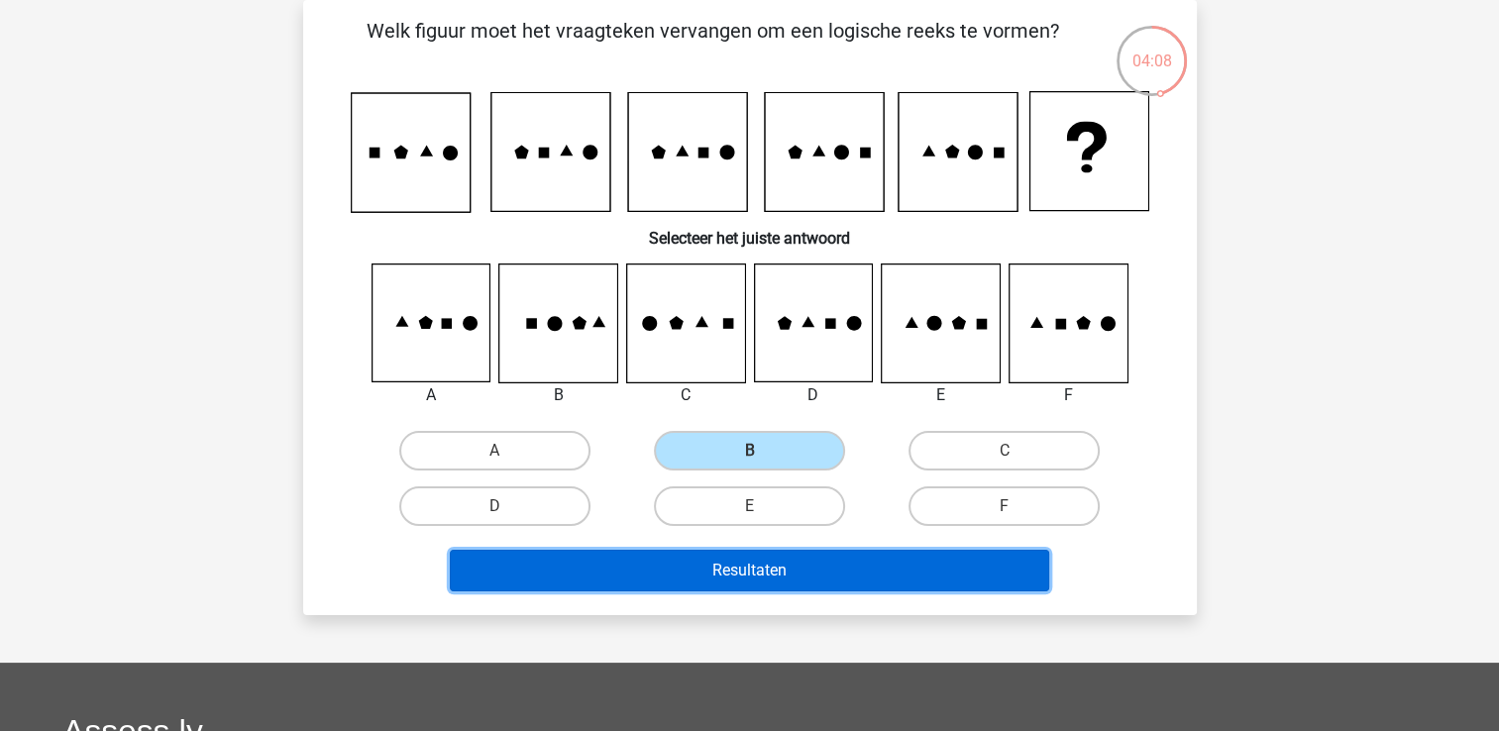
click at [751, 561] on button "Resultaten" at bounding box center [749, 571] width 599 height 42
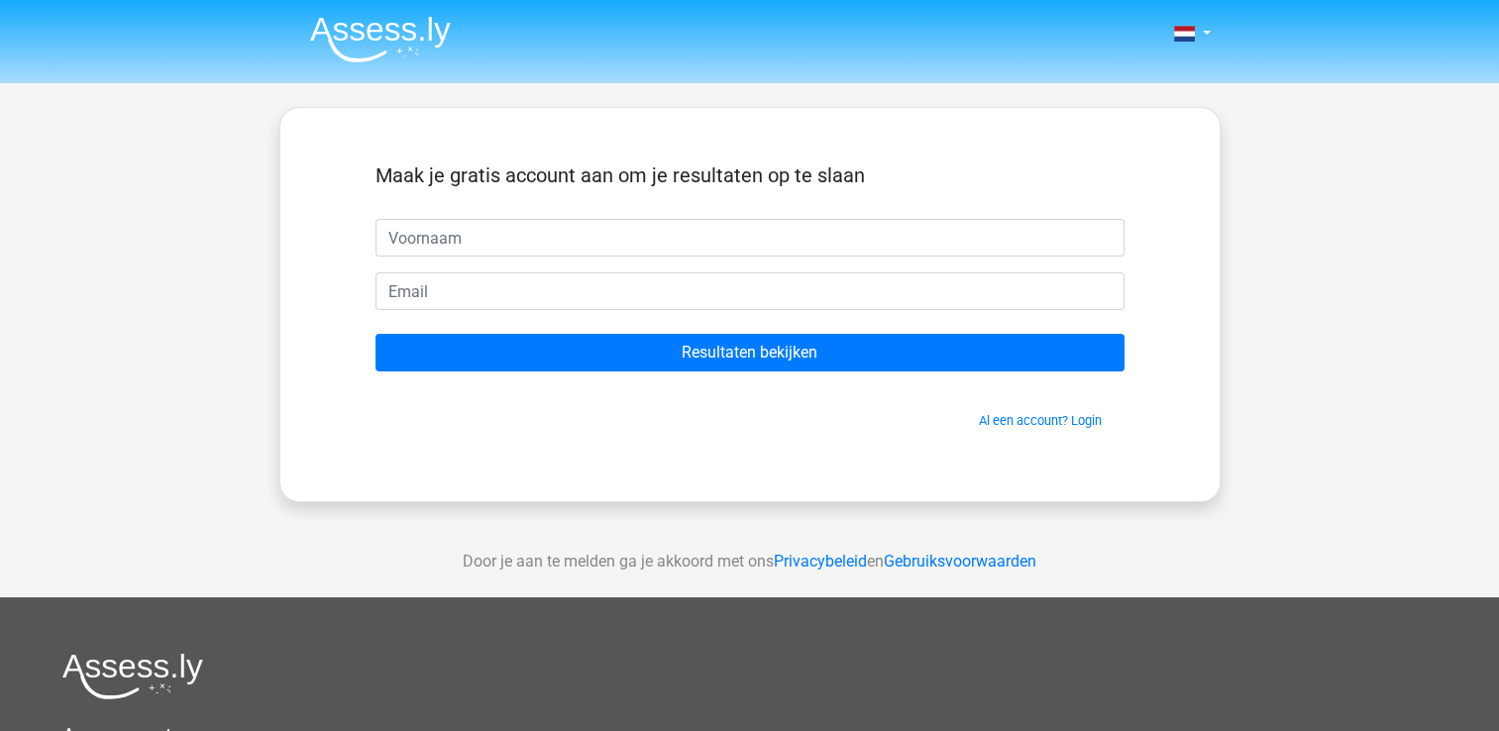
click at [536, 239] on input "text" at bounding box center [750, 238] width 749 height 38
type input "[PERSON_NAME]"
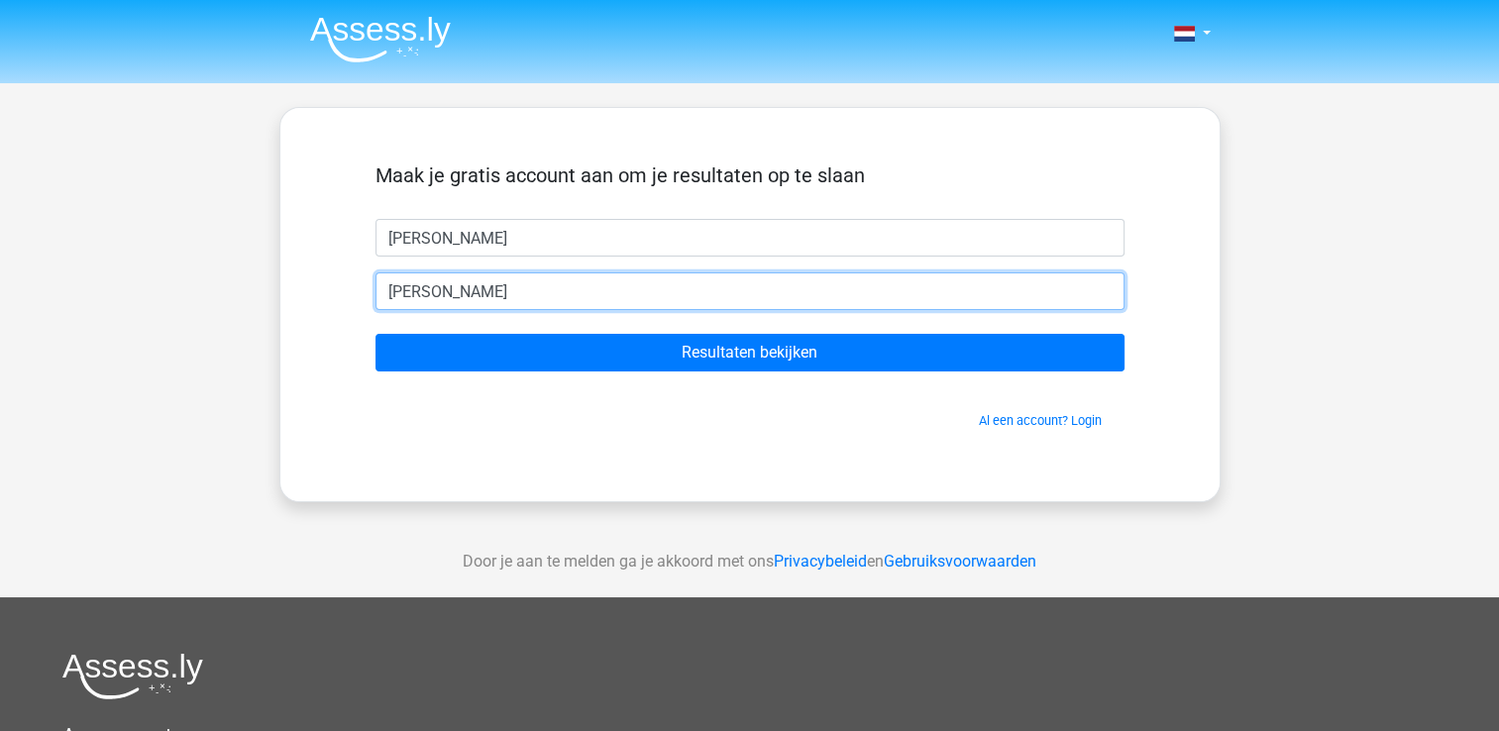
type input "[EMAIL_ADDRESS][DOMAIN_NAME]"
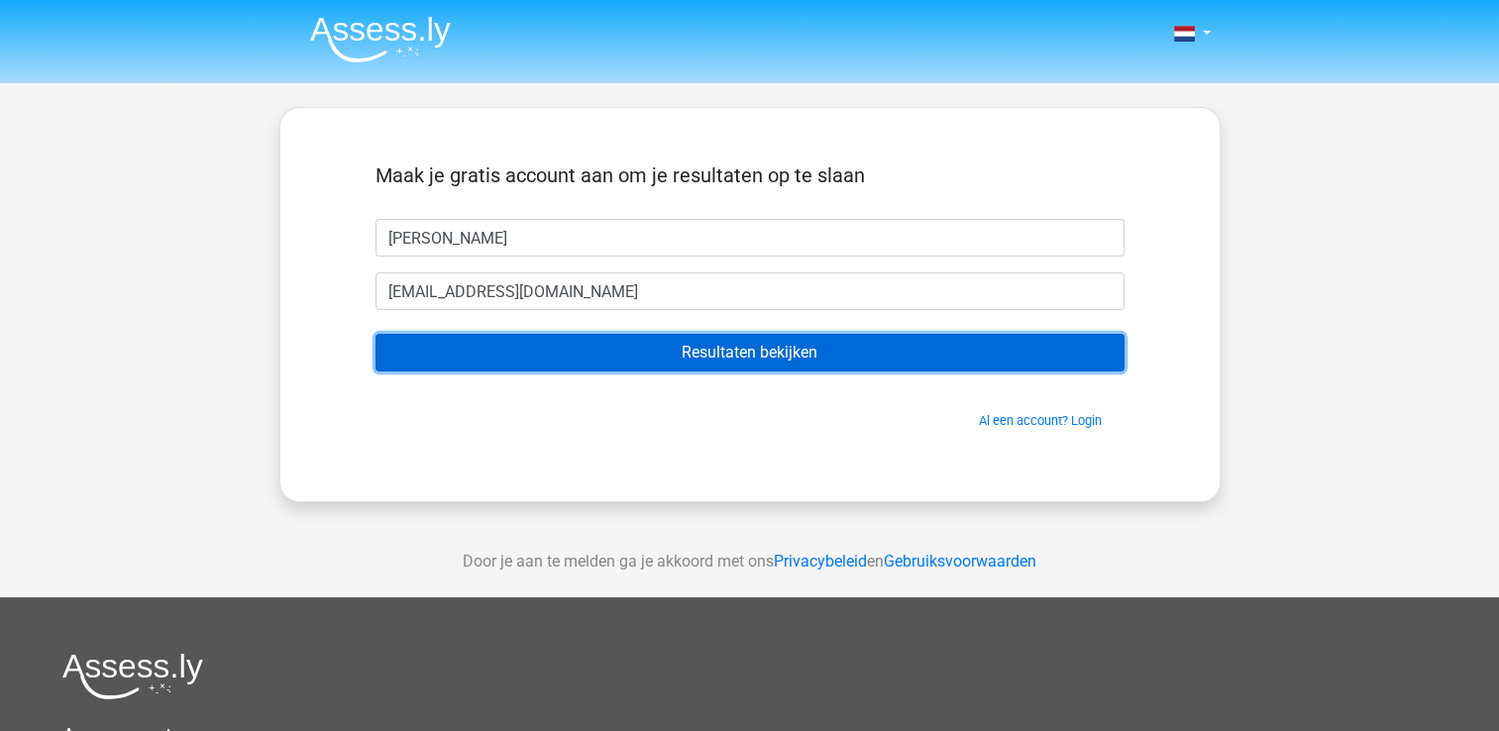
click at [722, 363] on input "Resultaten bekijken" at bounding box center [750, 353] width 749 height 38
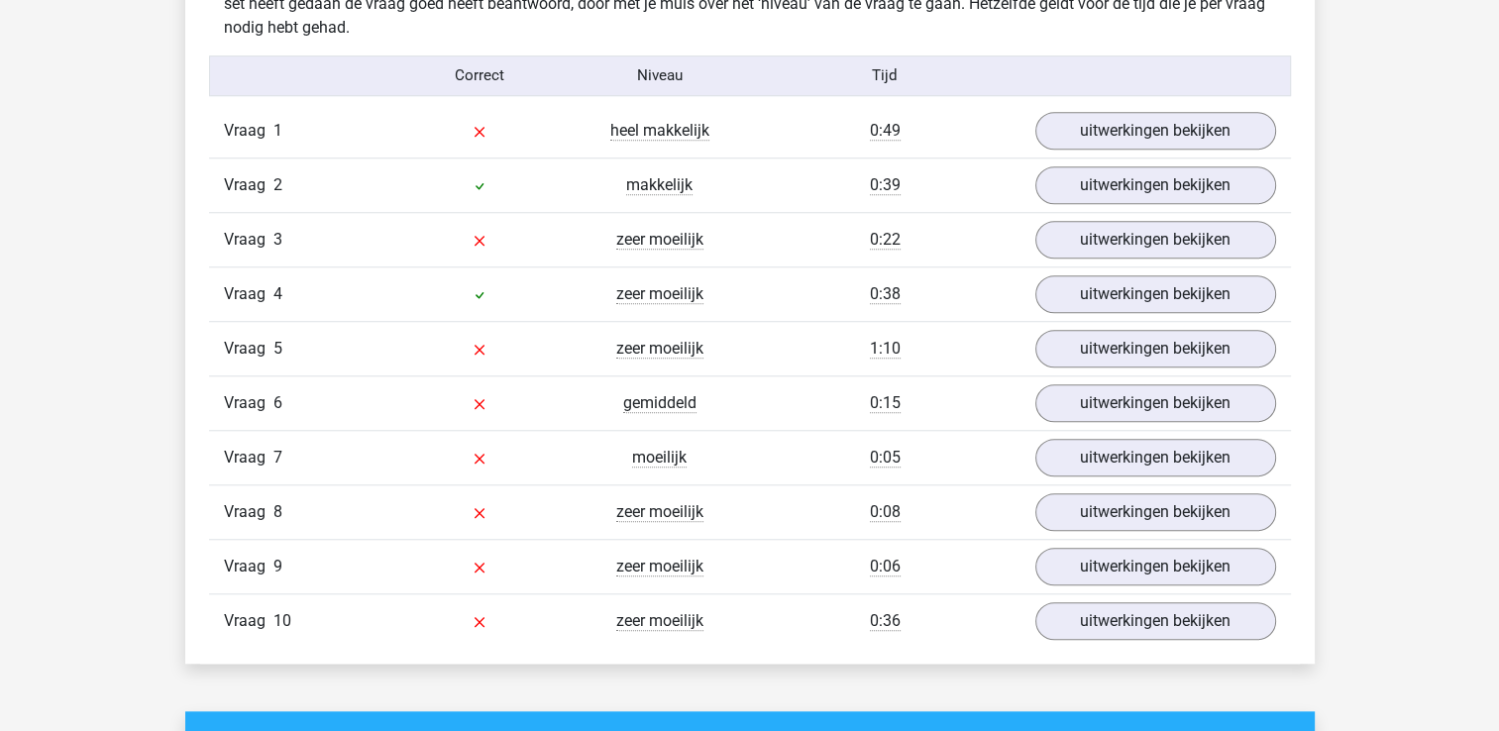
scroll to position [1626, 0]
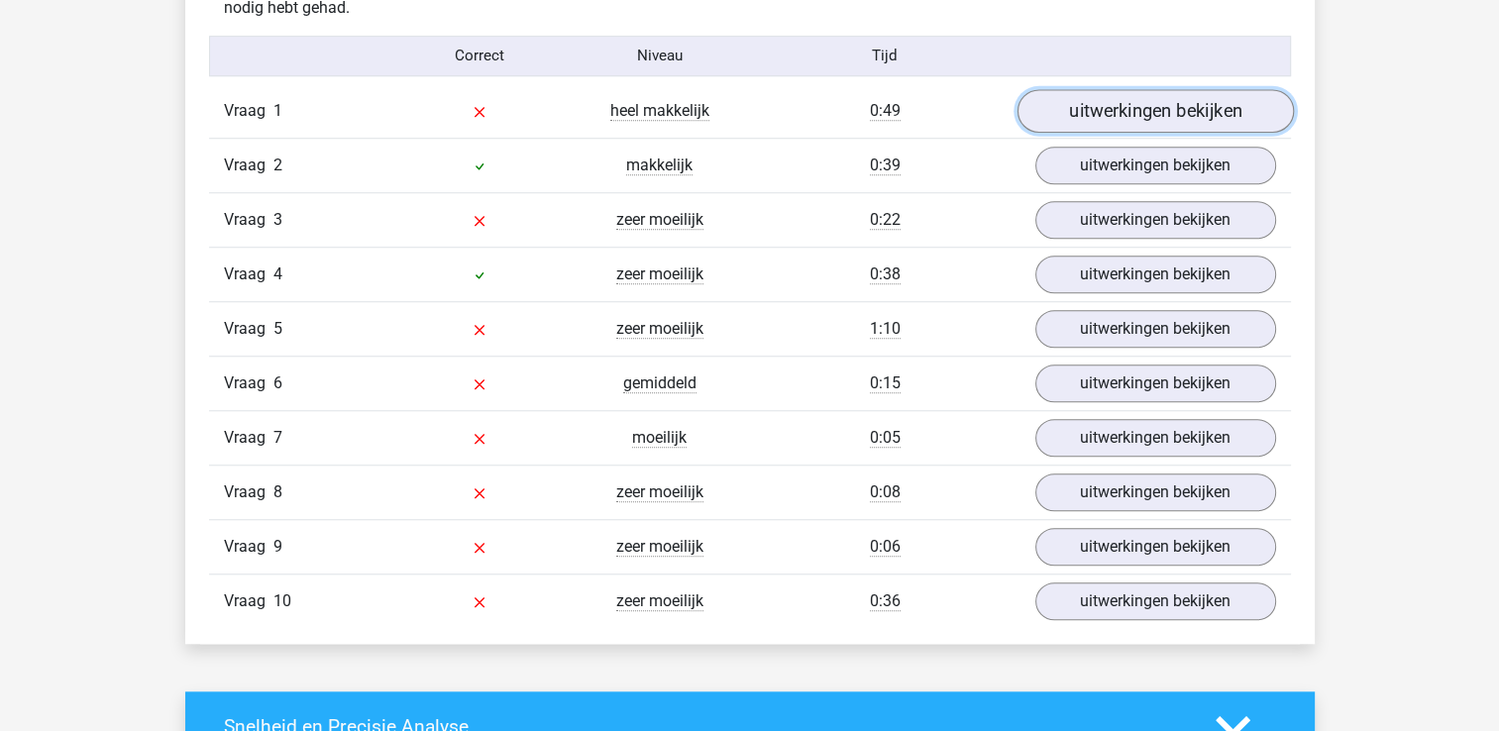
click at [1124, 101] on link "uitwerkingen bekijken" at bounding box center [1155, 111] width 276 height 44
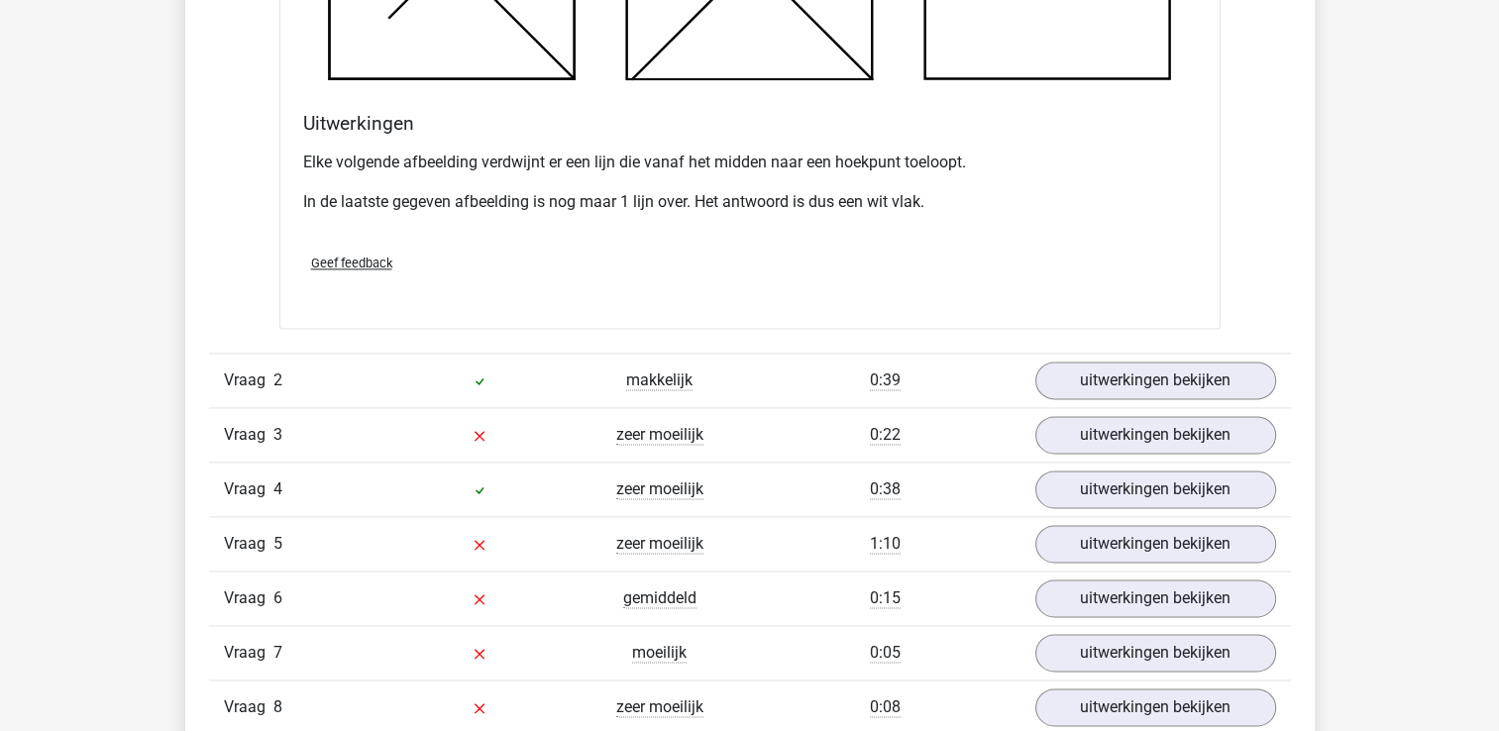
scroll to position [2560, 0]
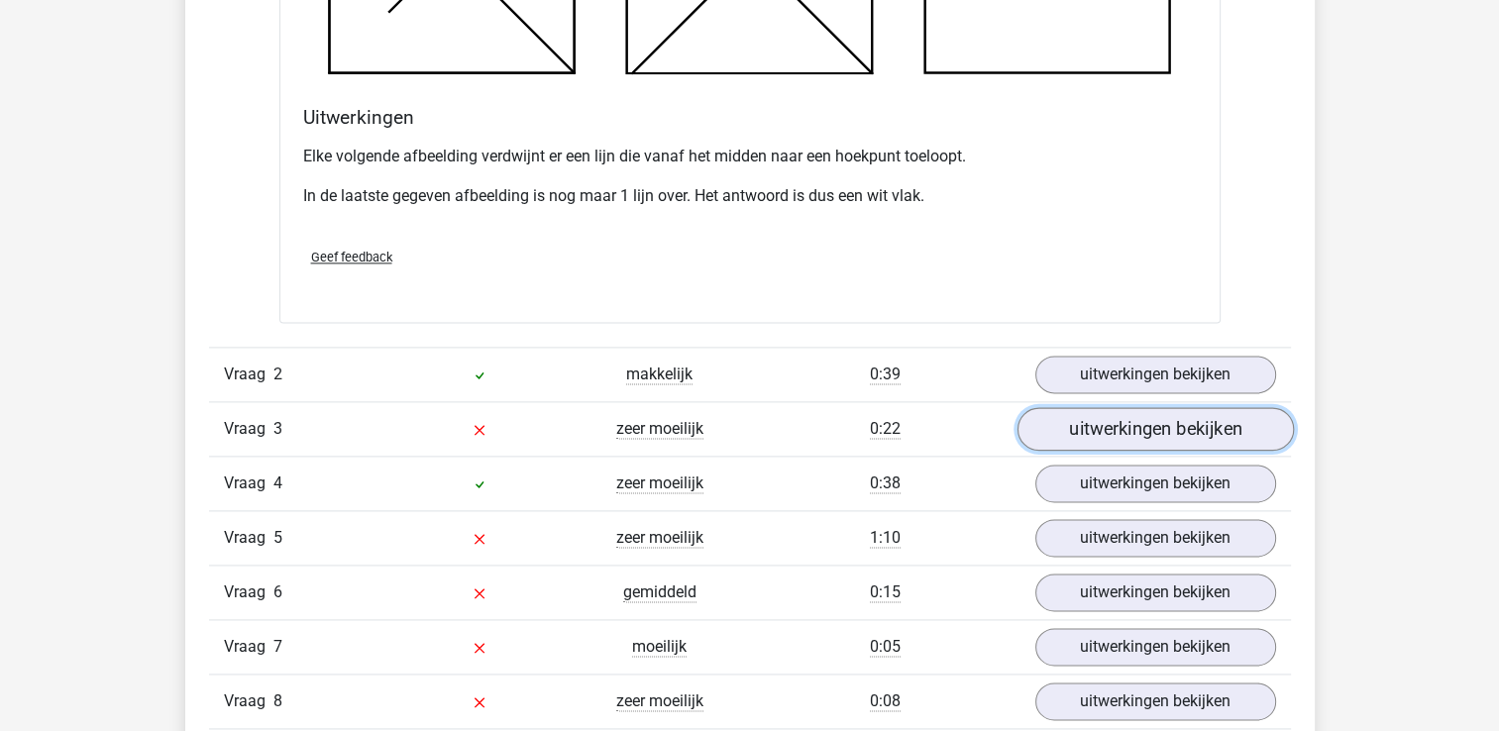
click at [1149, 442] on link "uitwerkingen bekijken" at bounding box center [1155, 429] width 276 height 44
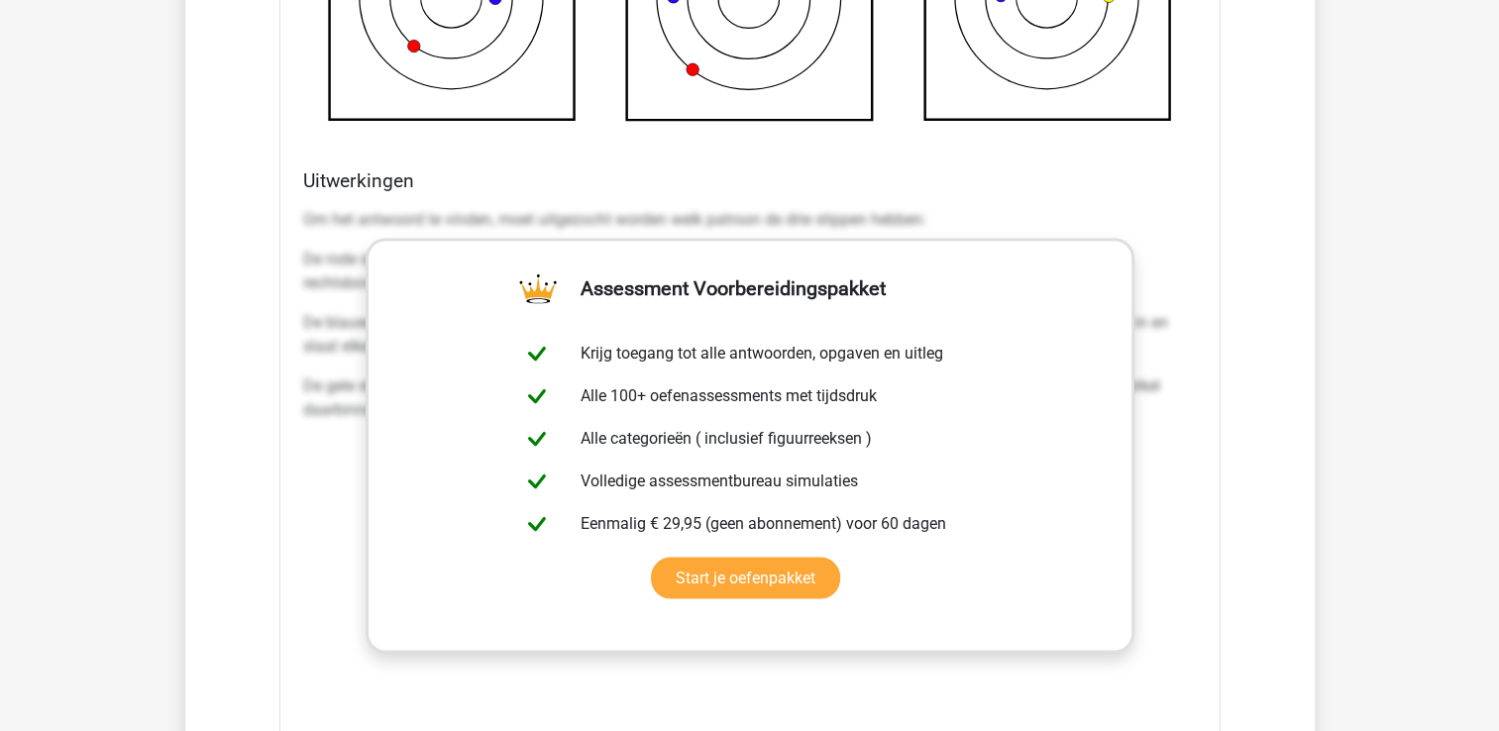
scroll to position [3781, 0]
